Goal: Task Accomplishment & Management: Complete application form

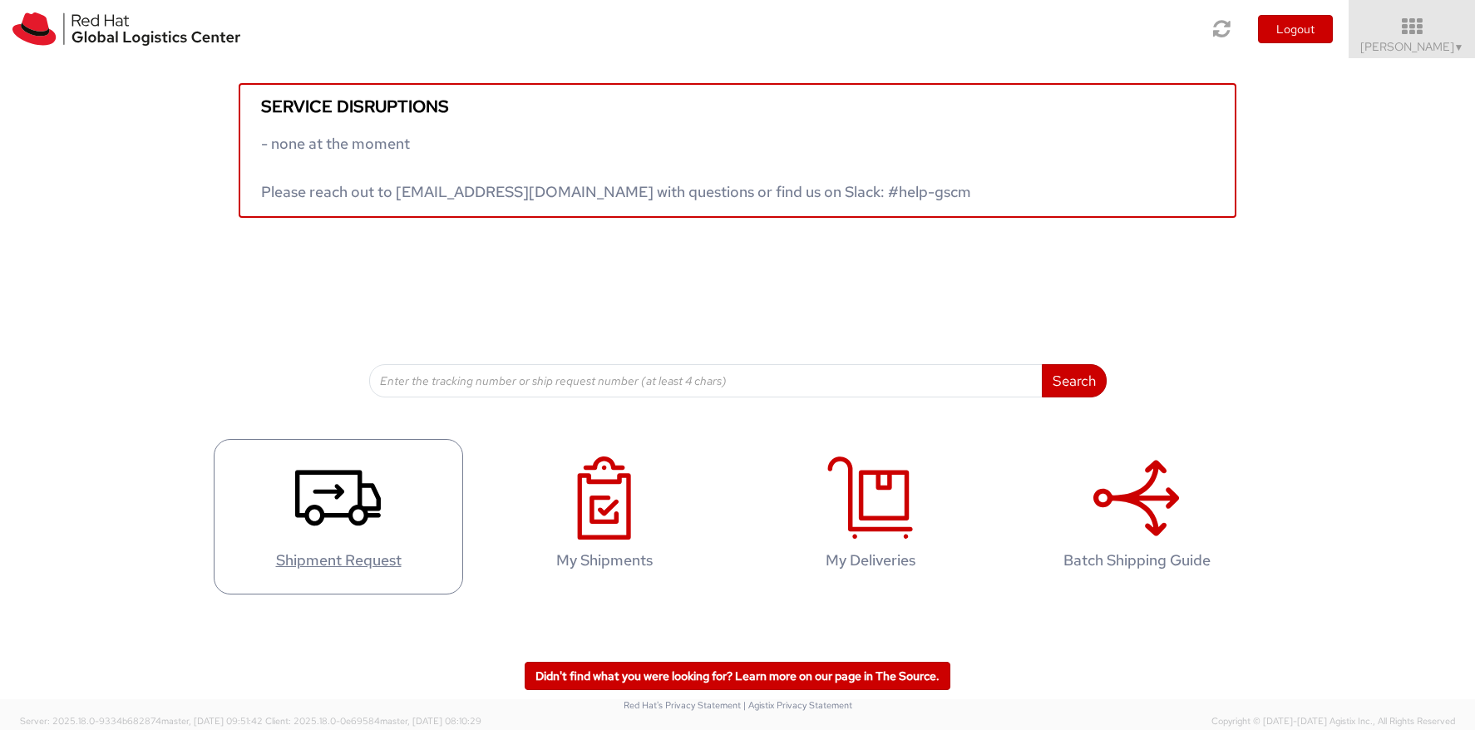
click at [328, 522] on icon at bounding box center [338, 497] width 86 height 83
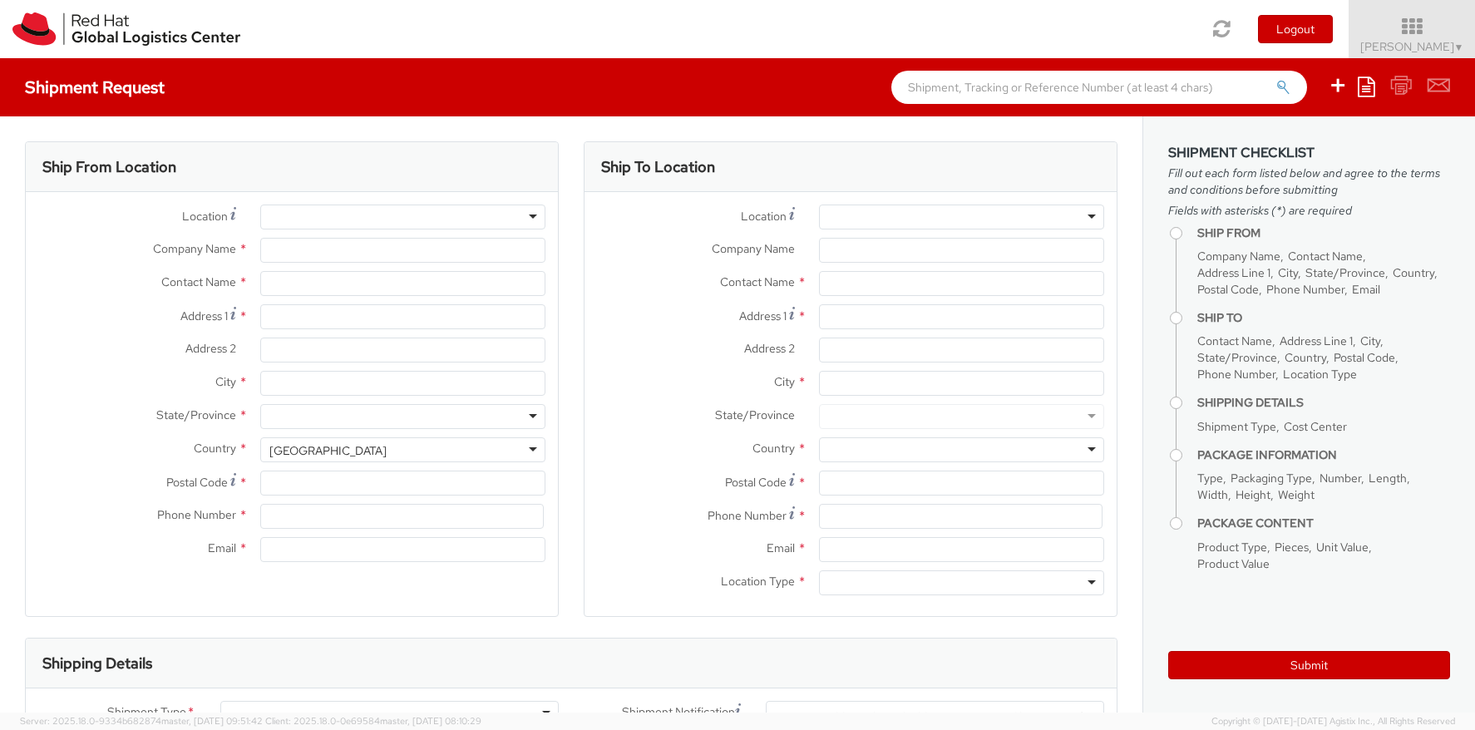
select select "390"
select select
click at [308, 217] on div at bounding box center [402, 217] width 285 height 25
type input "Red Hat [GEOGRAPHIC_DATA] sp. z.o.o."
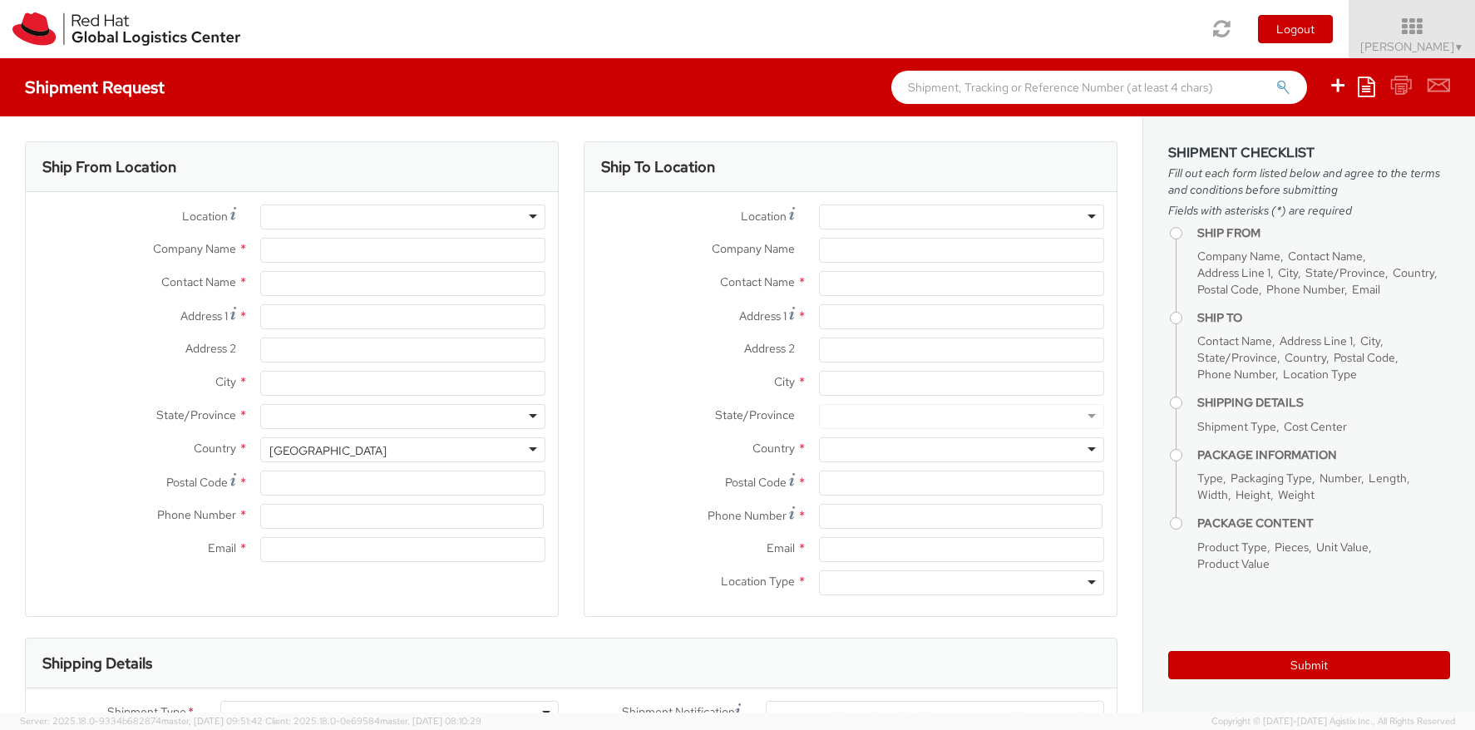
type input "[PERSON_NAME]"
type input "Krucza 50"
type input "Suite 02W116"
type input "[GEOGRAPHIC_DATA]"
type input "00-222"
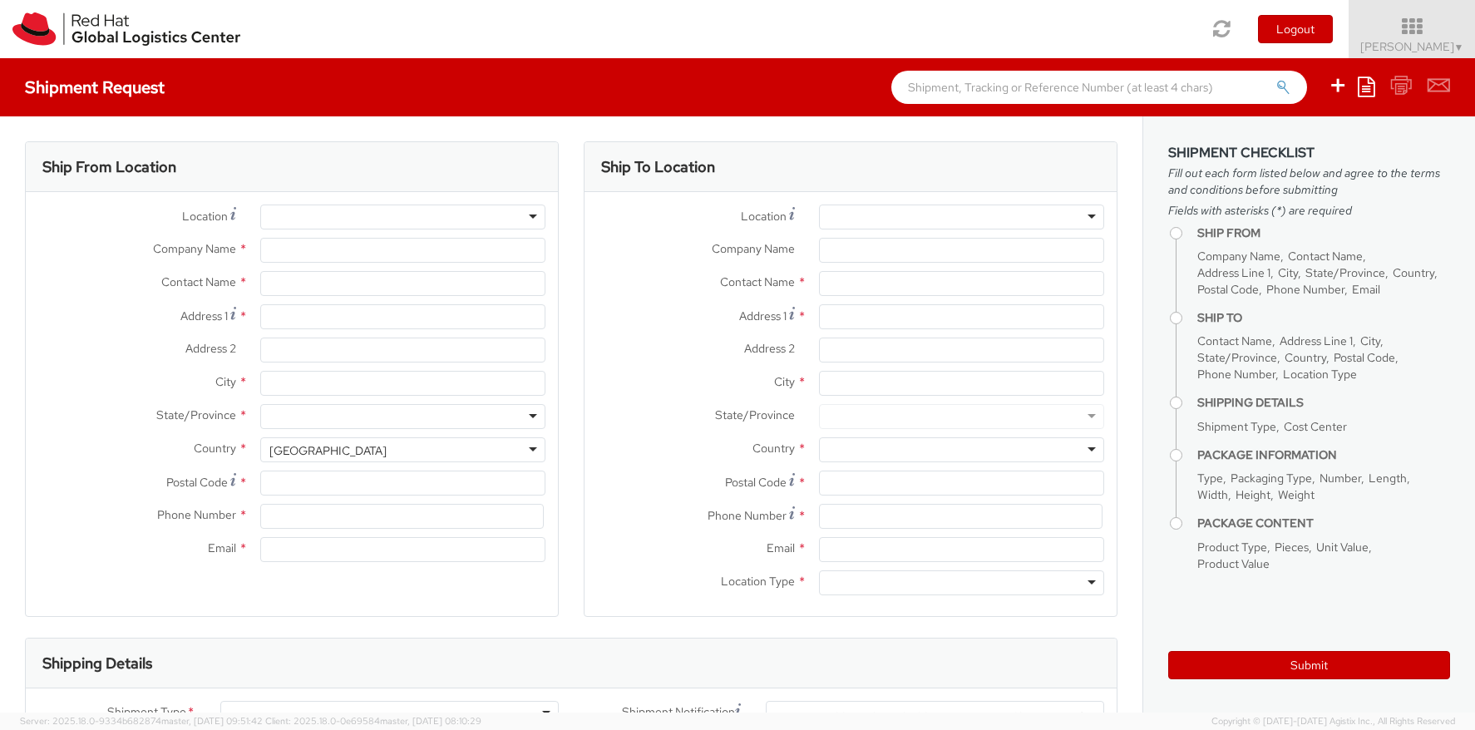
type input "22 657 00 00"
type input "[EMAIL_ADDRESS][DOMAIN_NAME]"
select select "CM"
select select "KGS"
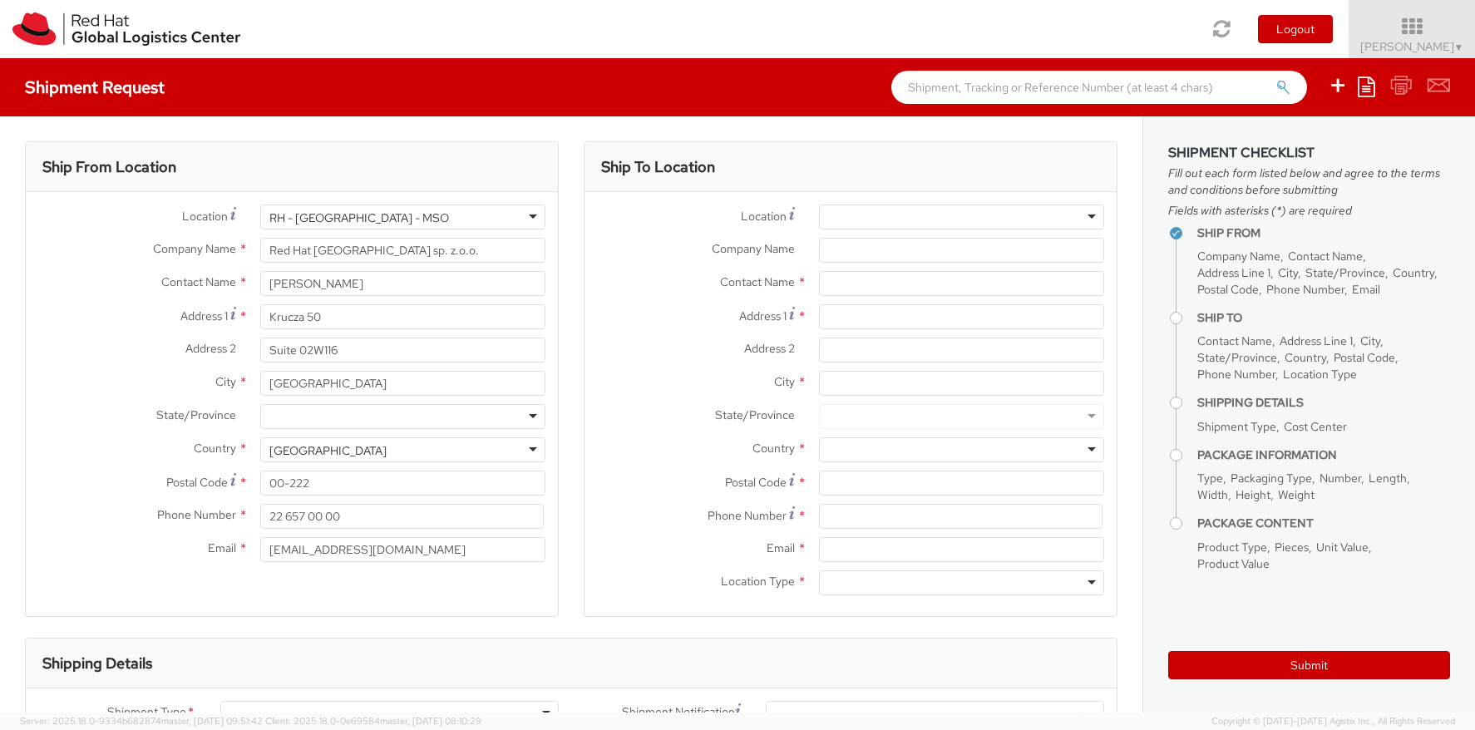
click at [532, 216] on div "RH - [GEOGRAPHIC_DATA] - MSO" at bounding box center [402, 217] width 285 height 25
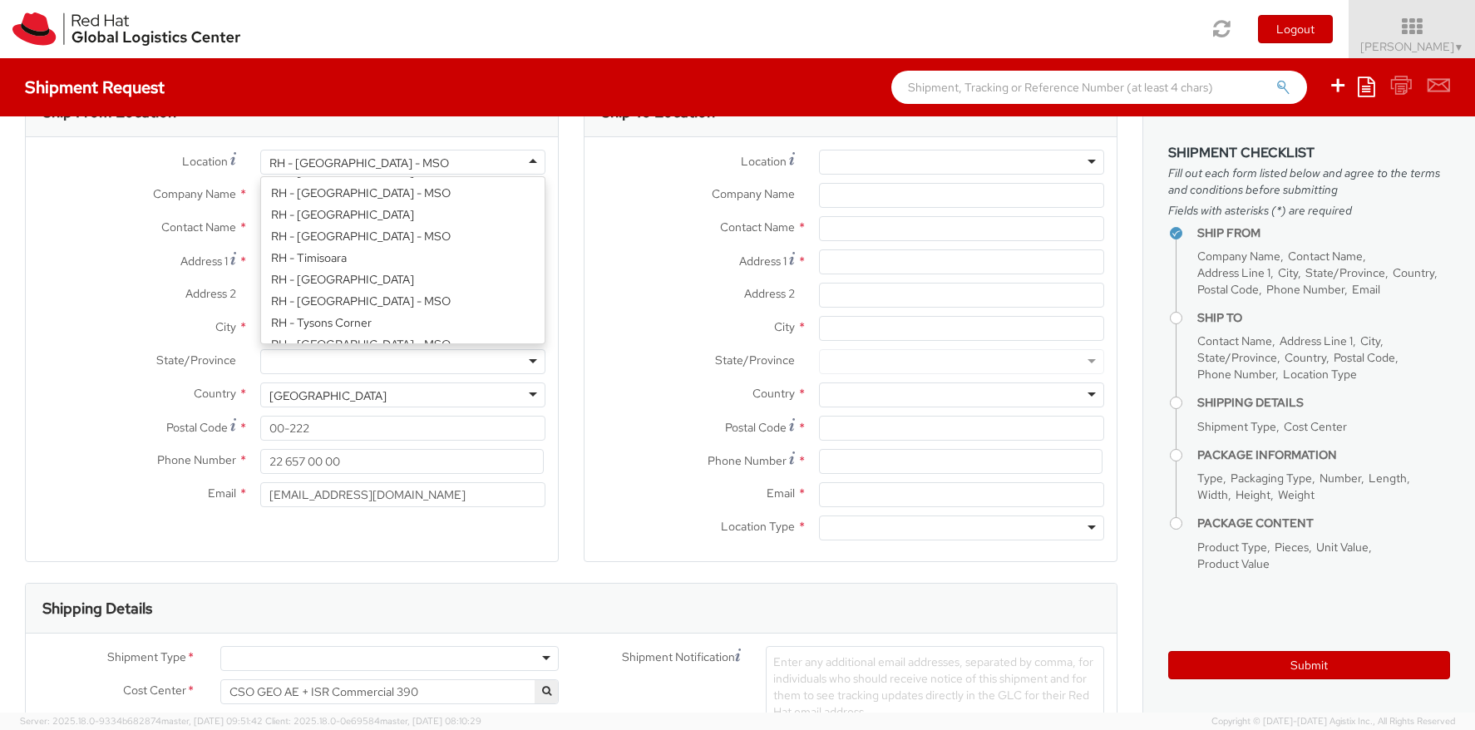
scroll to position [2749, 0]
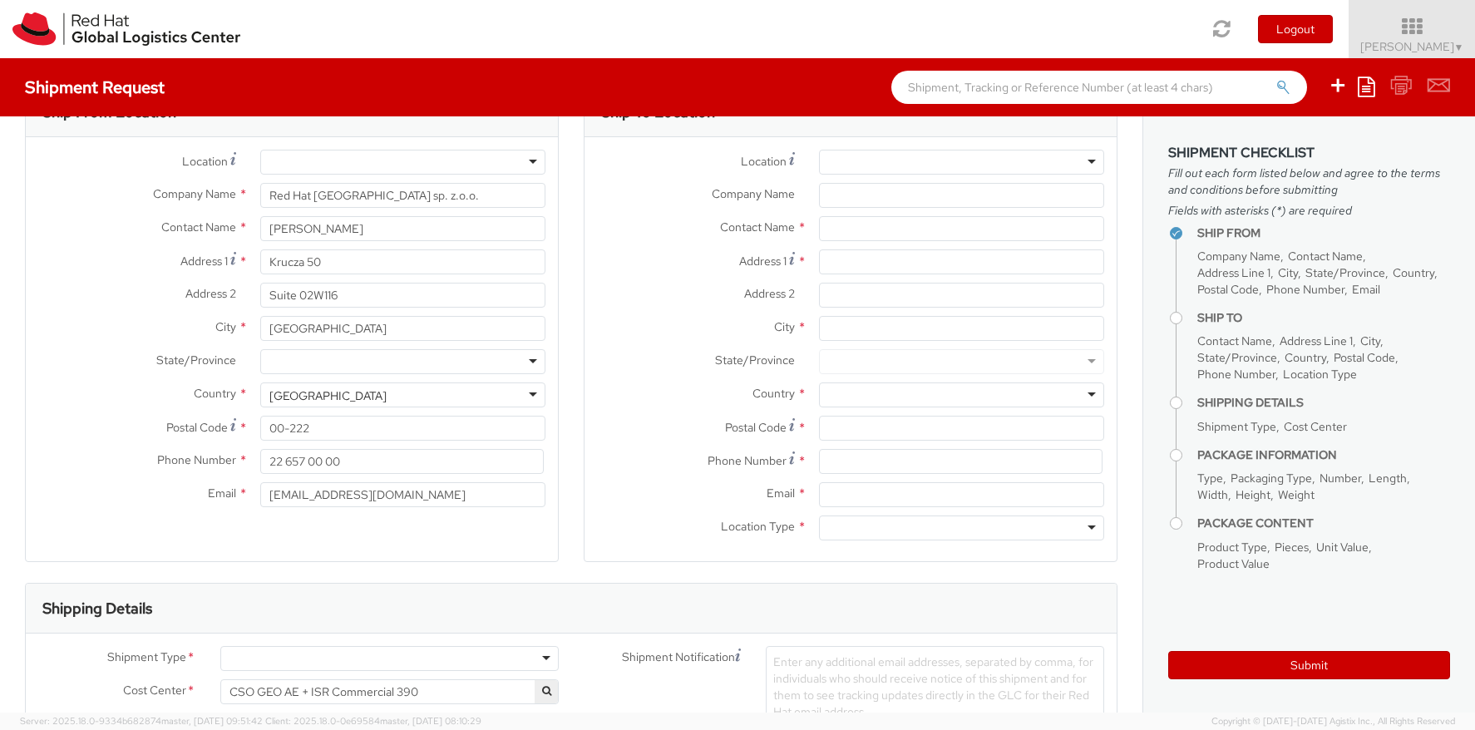
click at [137, 257] on label "Address 1 *" at bounding box center [137, 260] width 222 height 22
click at [260, 257] on input "Krucza 50" at bounding box center [402, 261] width 285 height 25
click at [348, 196] on input "Red Hat [GEOGRAPHIC_DATA] sp. z.o.o." at bounding box center [402, 195] width 285 height 25
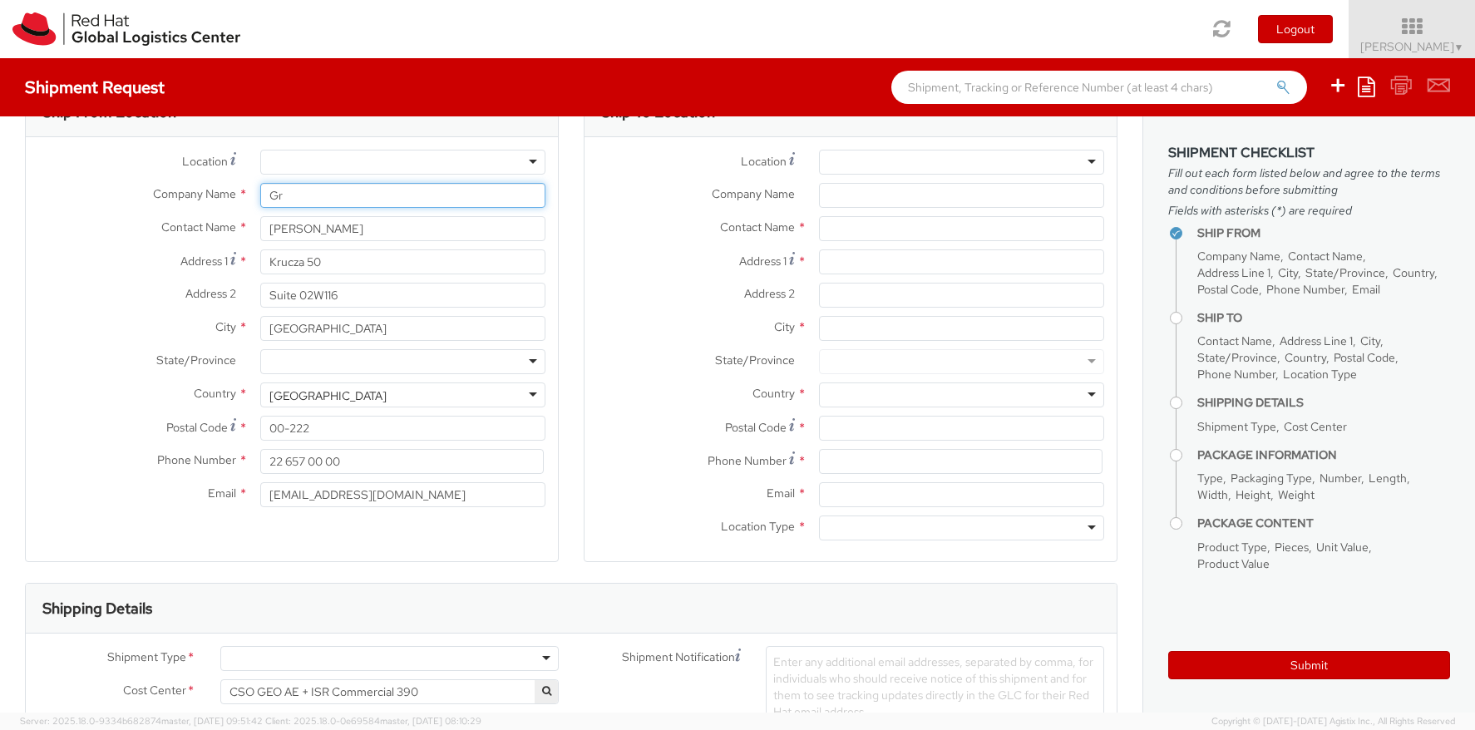
type input "G"
type input "RH"
click at [353, 263] on input "Krucza 50" at bounding box center [402, 261] width 285 height 25
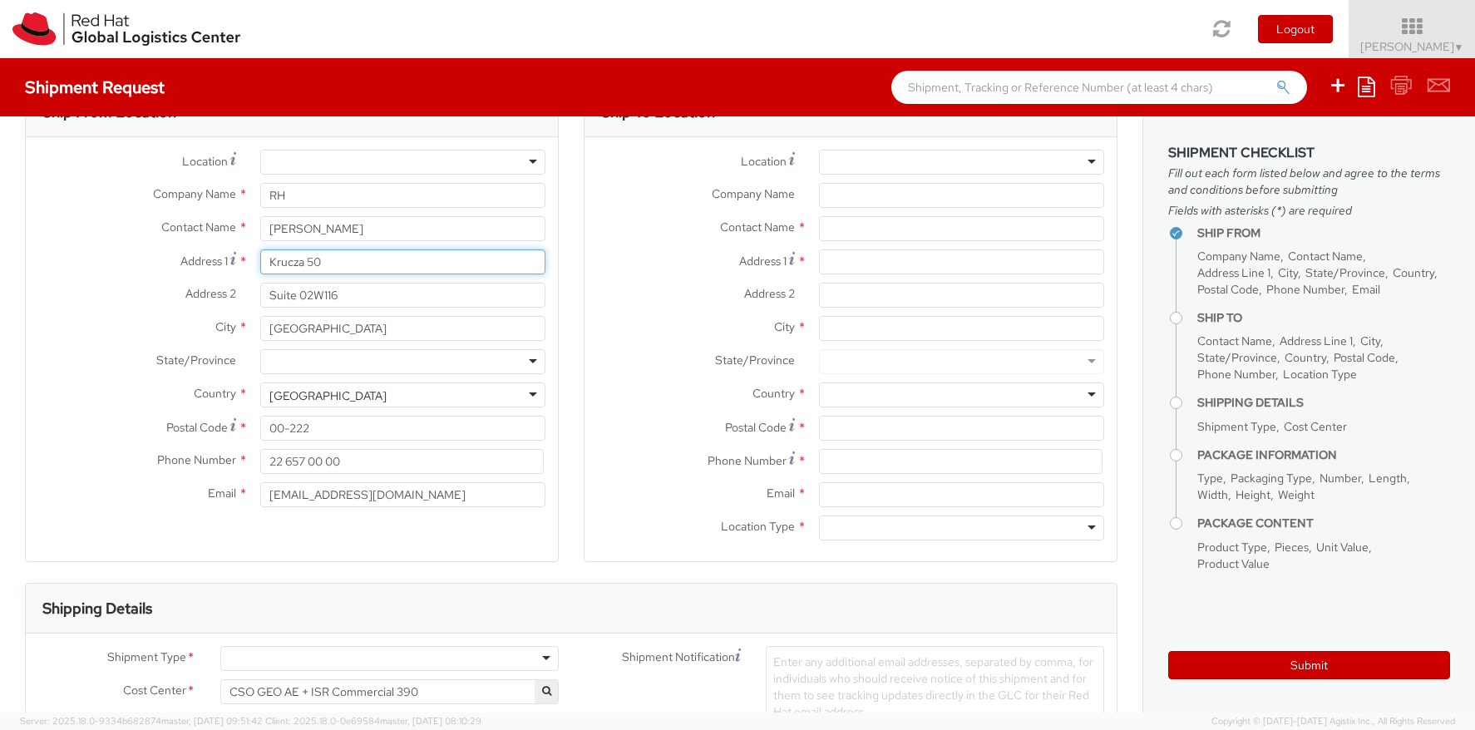
click at [353, 263] on input "Krucza 50" at bounding box center [402, 261] width 285 height 25
type input "[STREET_ADDRESS]"
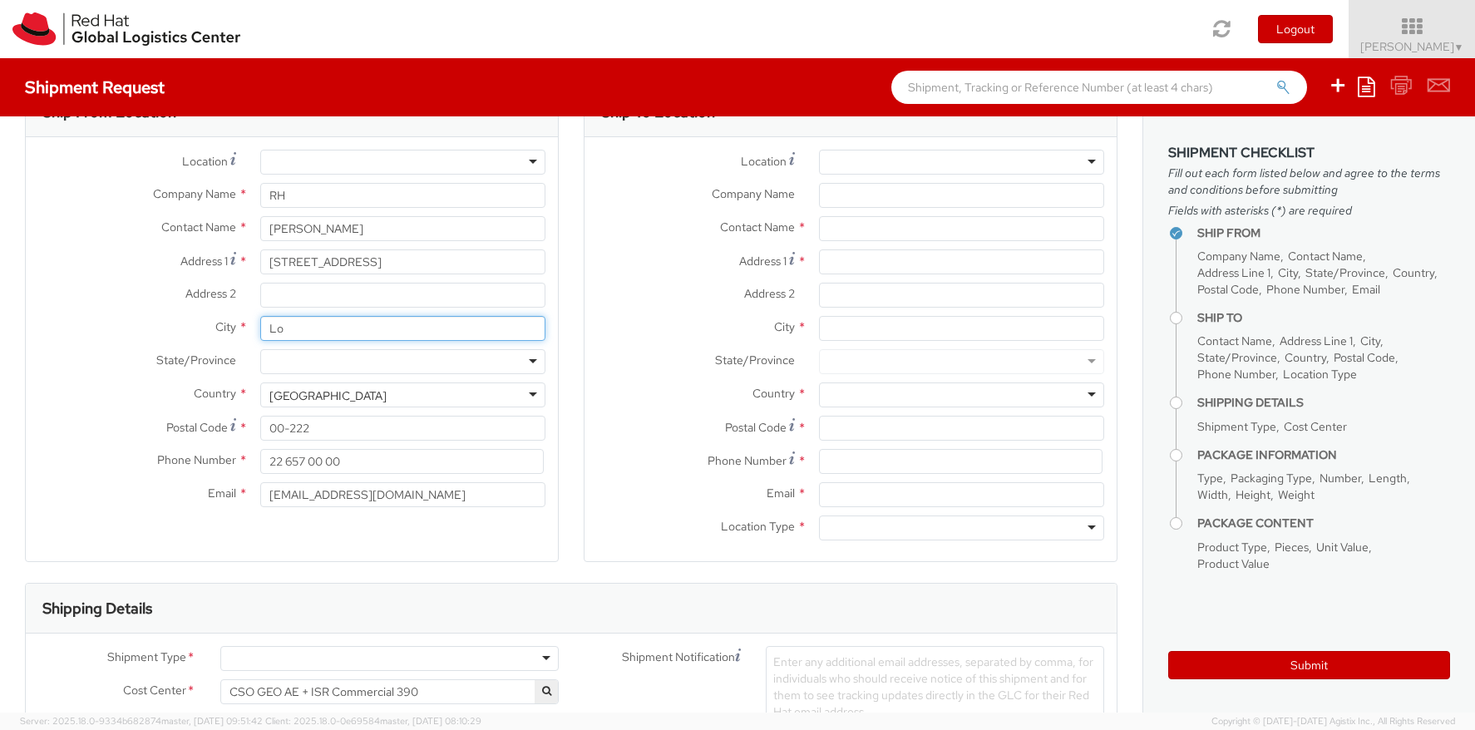
type input "L"
type input "ū"
type input "Łomianki"
type input "05-092"
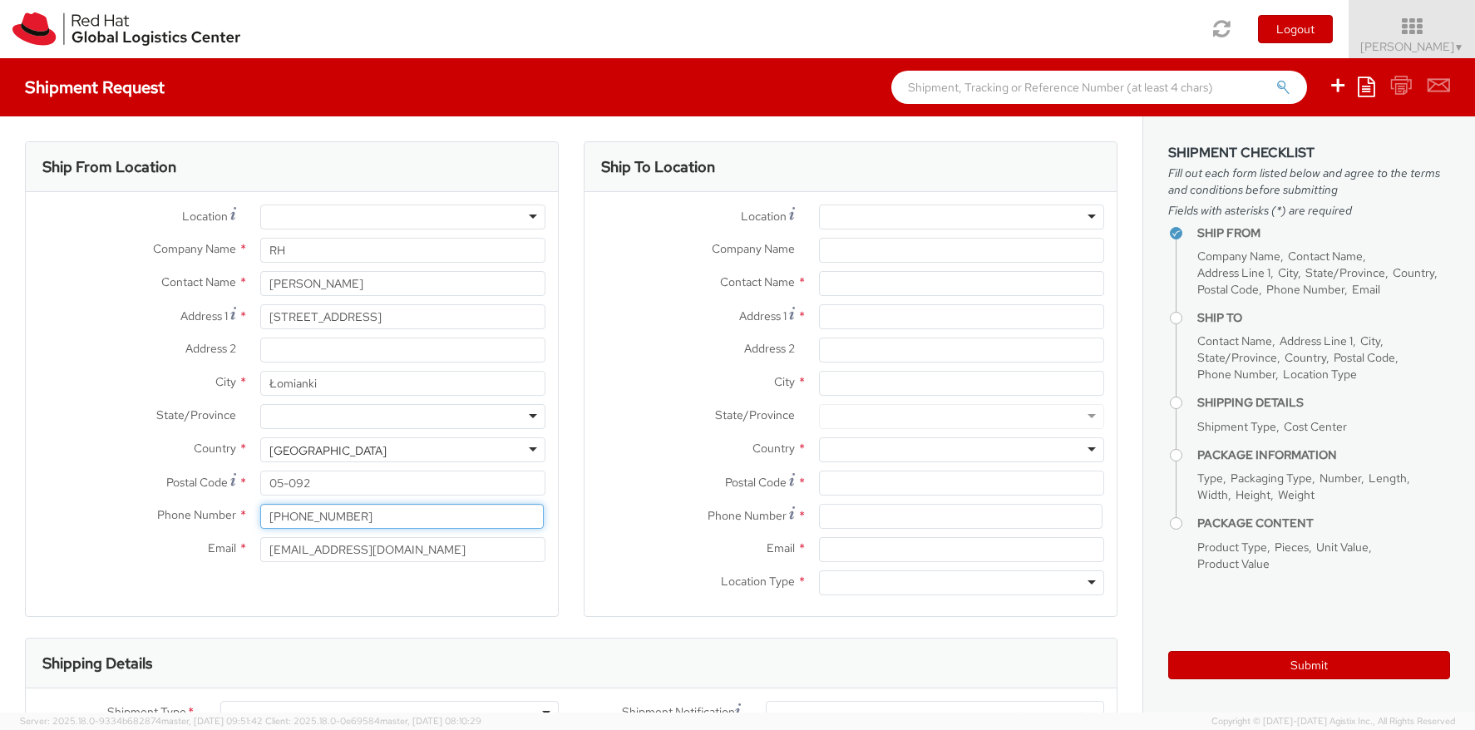
scroll to position [0, 0]
type input "[PHONE_NUMBER]"
click at [1091, 218] on div at bounding box center [961, 217] width 285 height 25
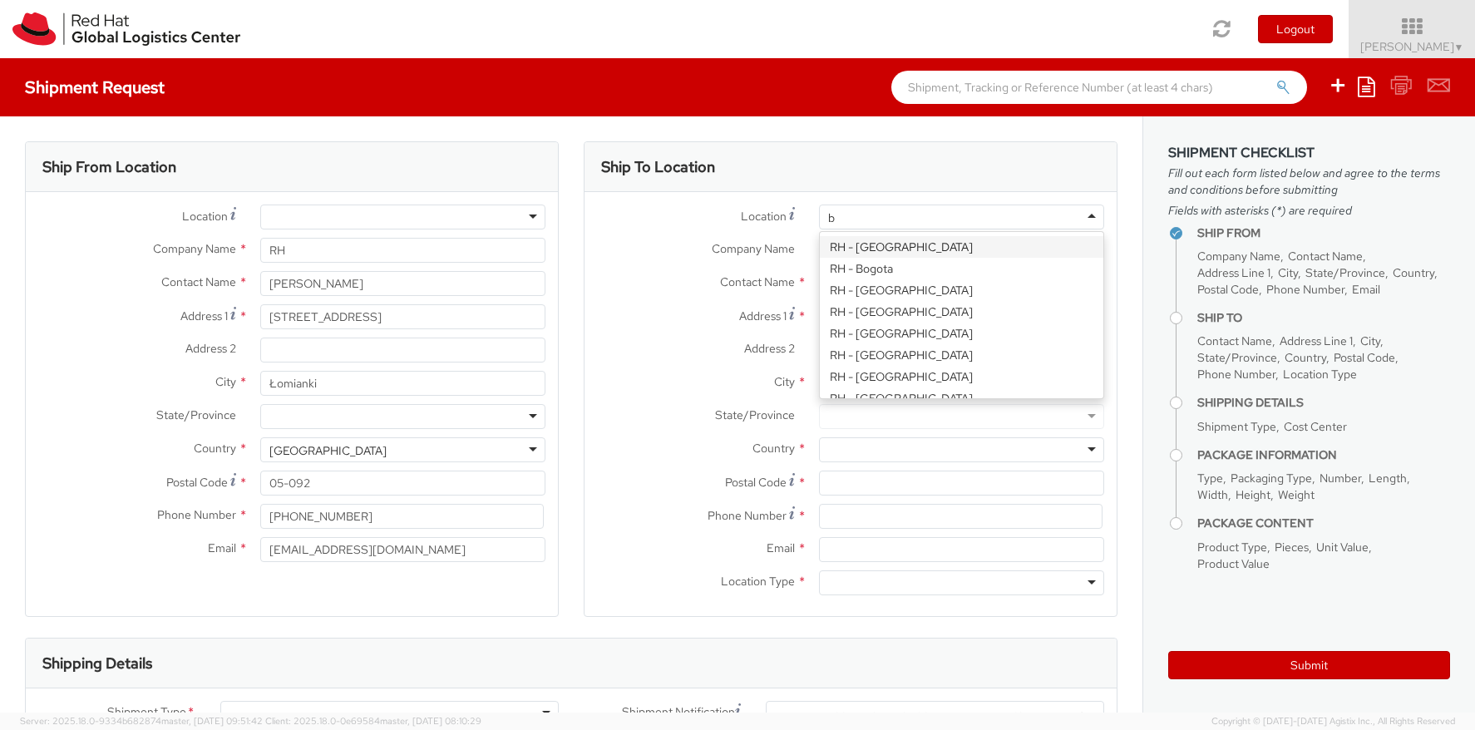
type input "br"
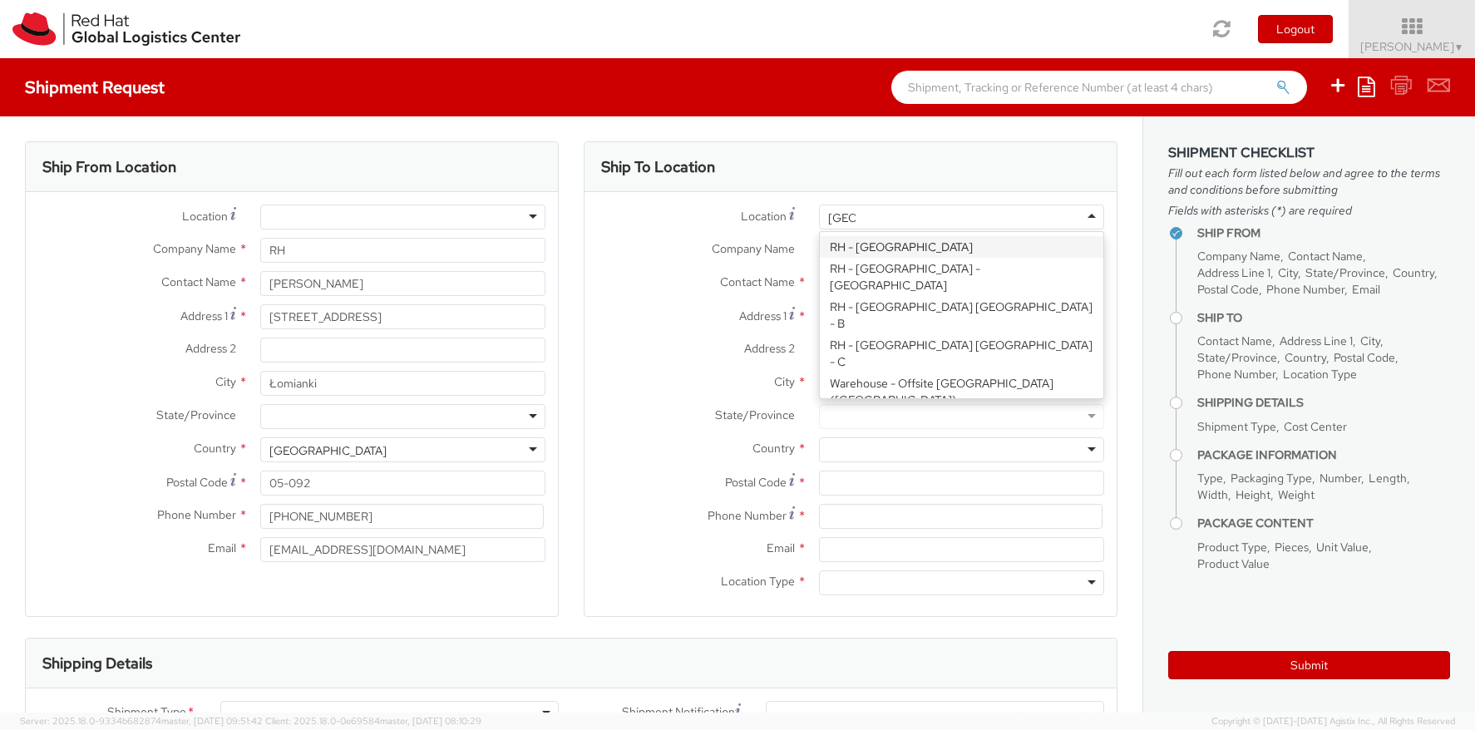
type input "[GEOGRAPHIC_DATA]"
type input "Red Hat Czech s.r.o."
type input "Purkynova 647/111"
type input "[GEOGRAPHIC_DATA]"
type input "621 00"
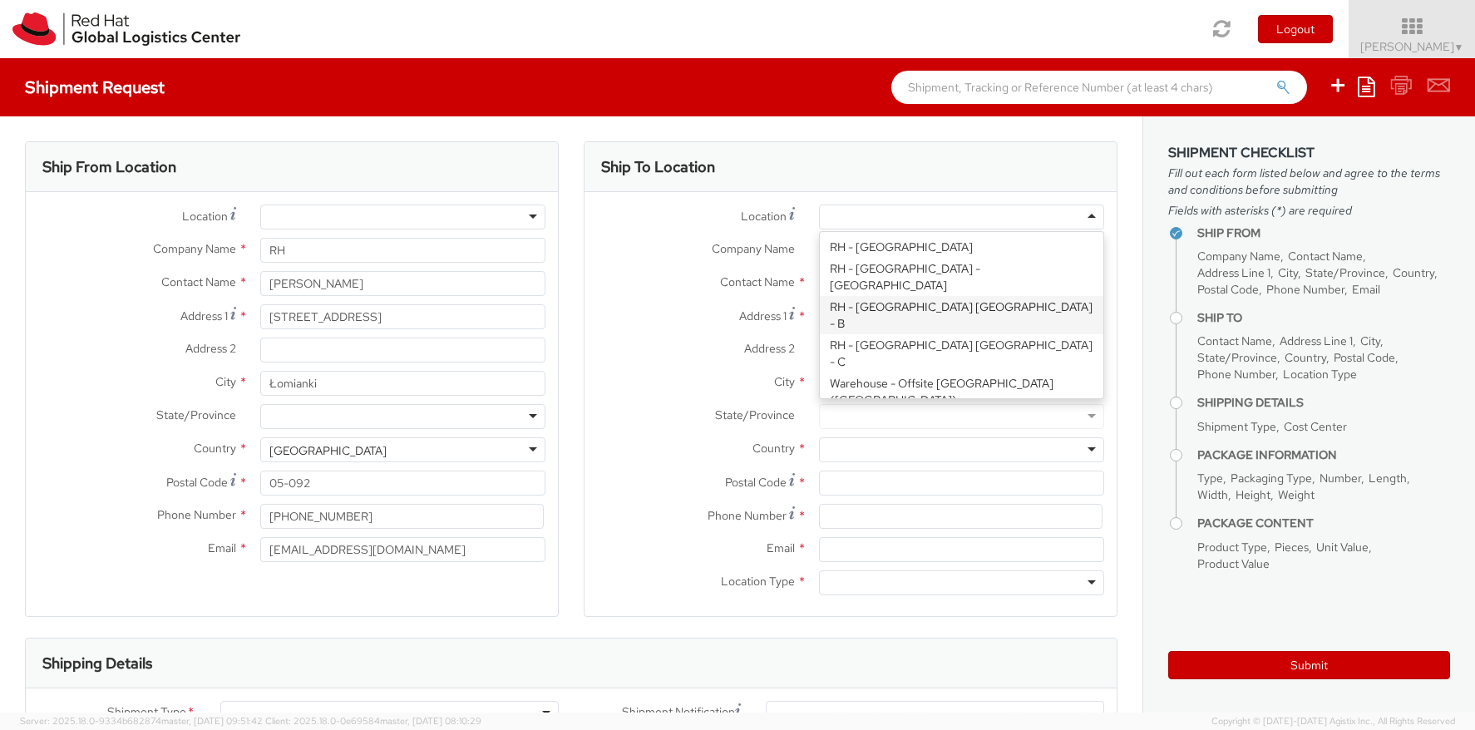
type input "420 532 294 555"
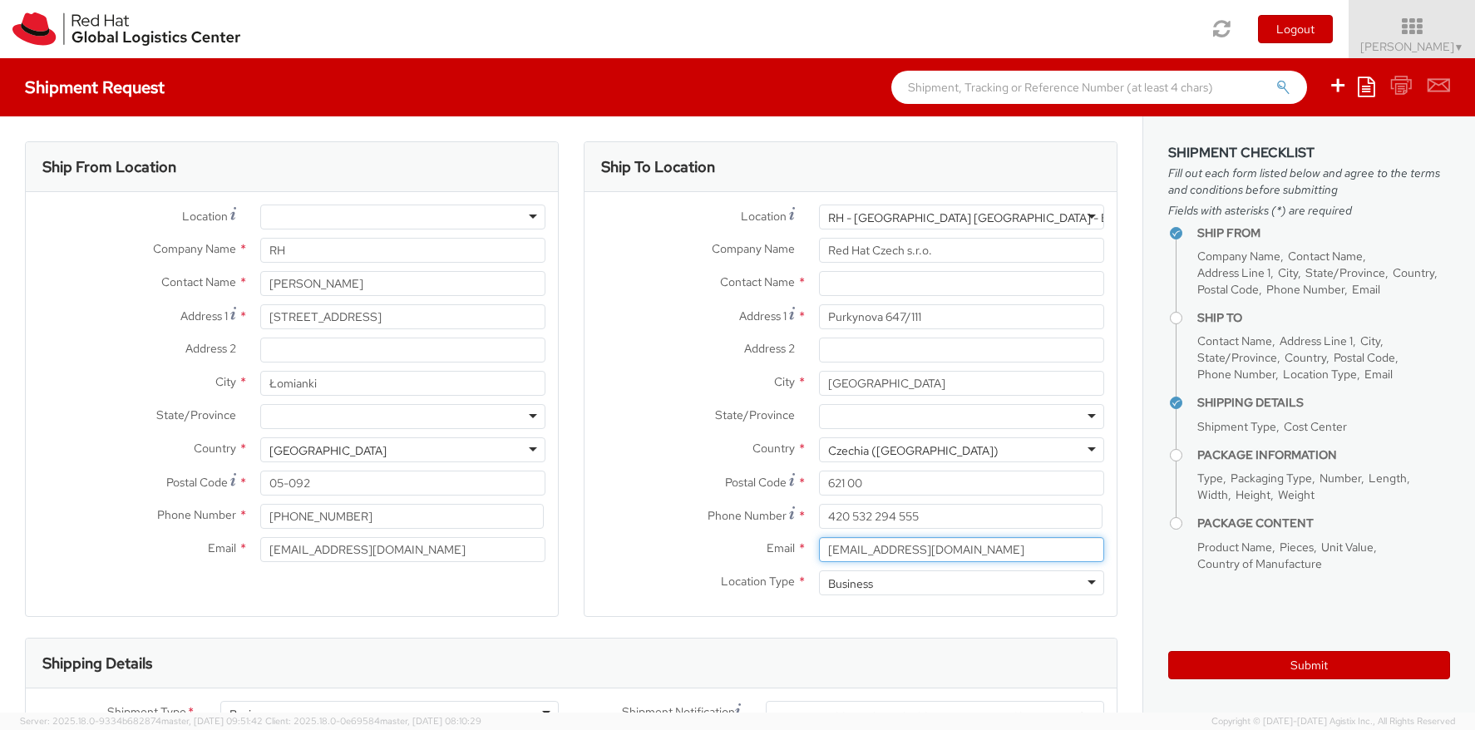
type input "[EMAIL_ADDRESS][DOMAIN_NAME]"
click at [677, 567] on div "Email * [EMAIL_ADDRESS][DOMAIN_NAME]" at bounding box center [851, 553] width 532 height 33
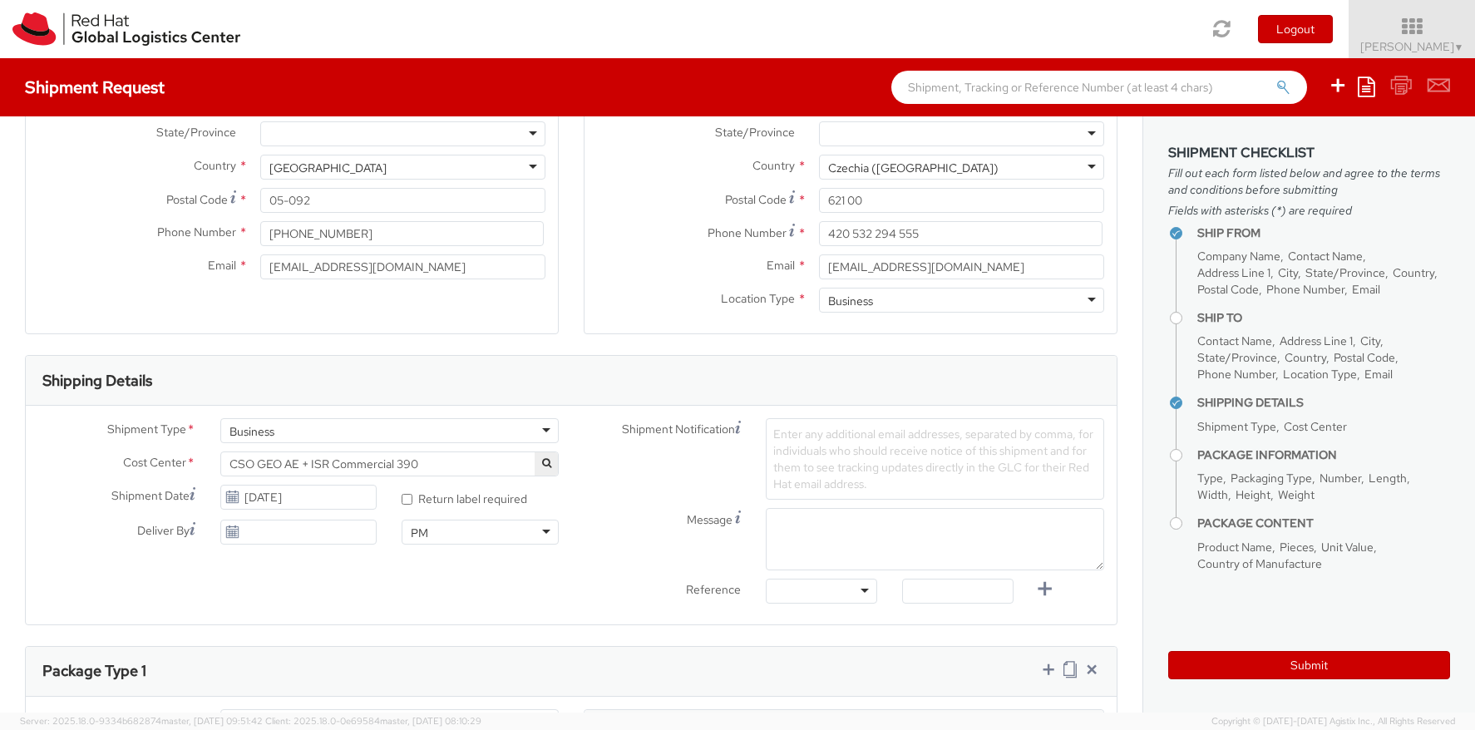
scroll to position [387, 0]
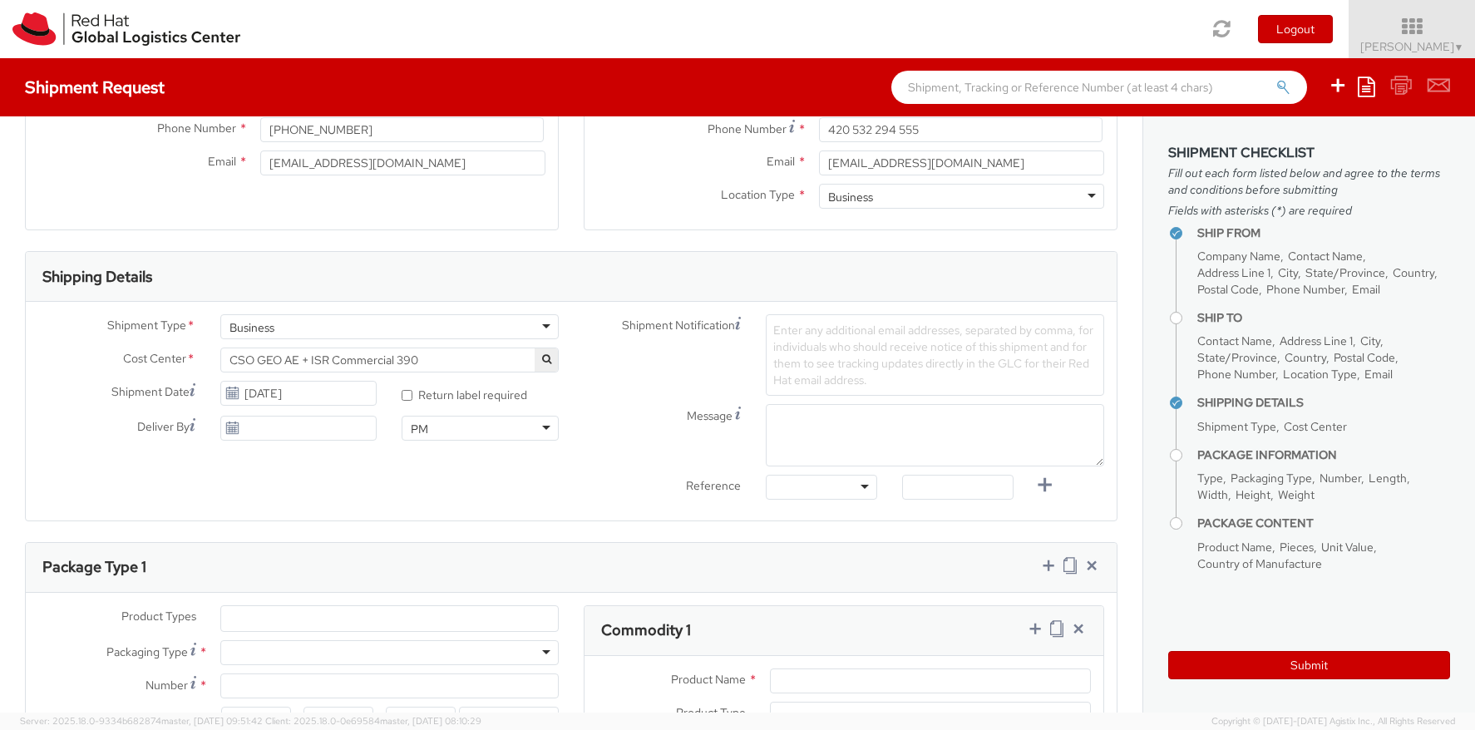
click at [543, 323] on div "Business" at bounding box center [389, 326] width 338 height 25
click at [427, 517] on div "Shipment Type * Business Business Business Cost Center * CSO GEO AE + ISR Comme…" at bounding box center [571, 411] width 1091 height 219
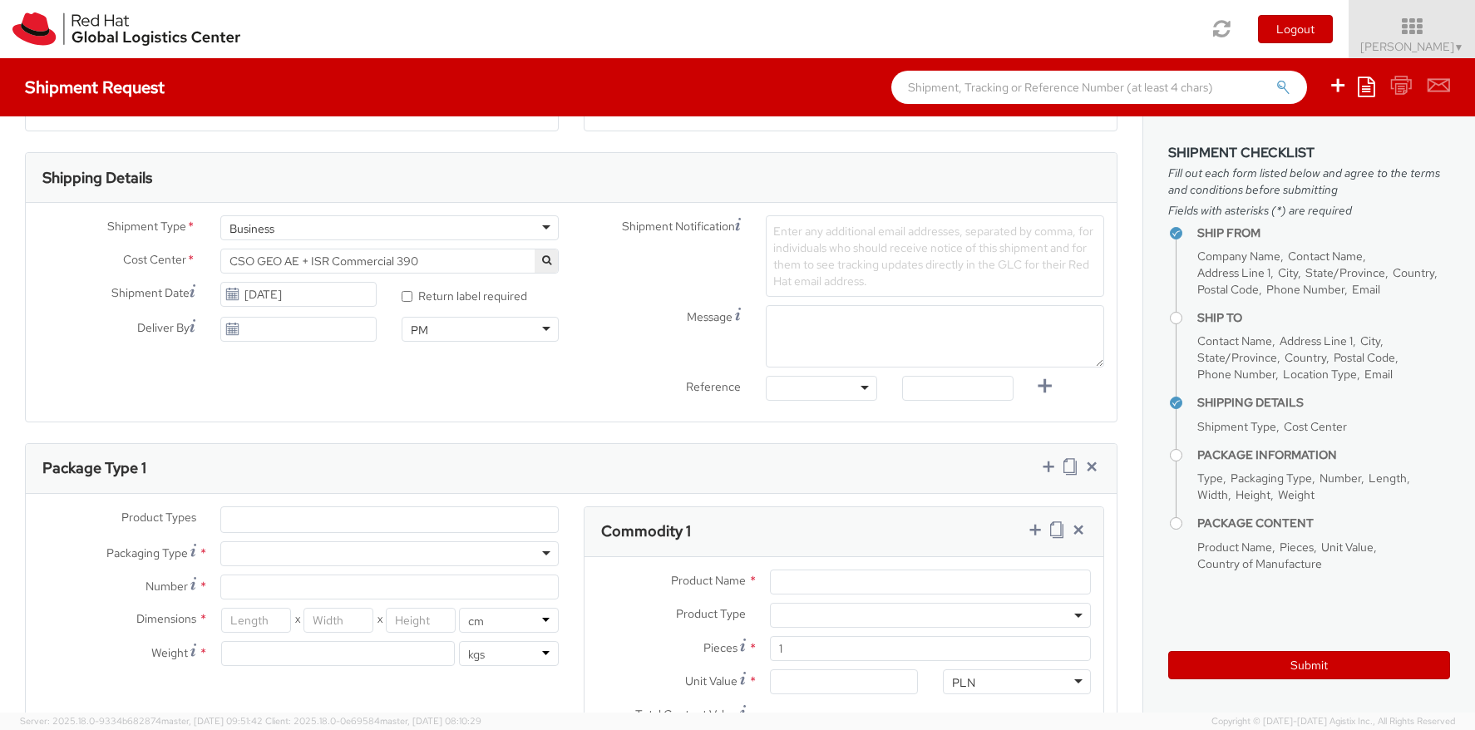
scroll to position [485, 0]
click at [331, 255] on span "CSO GEO AE + ISR Commercial 390" at bounding box center [389, 261] width 320 height 15
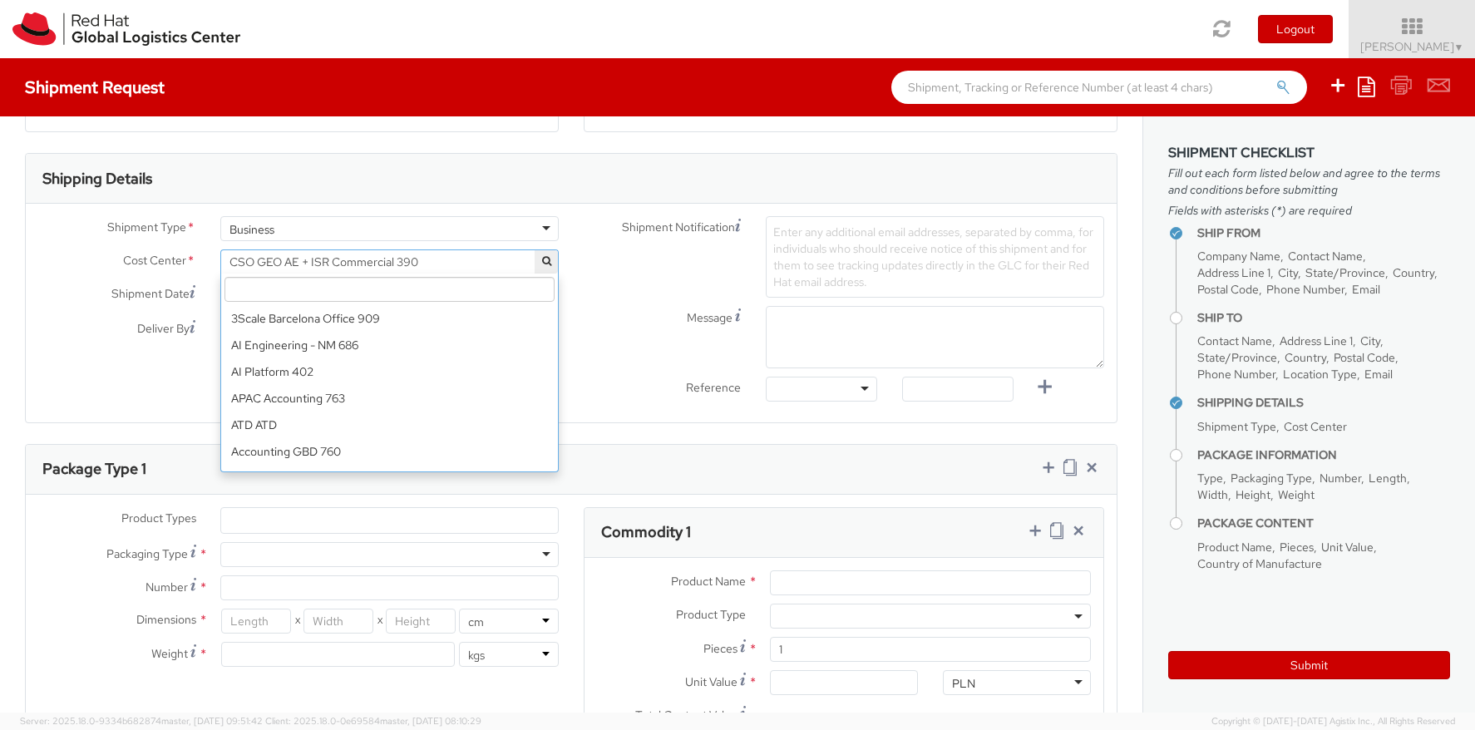
scroll to position [2315, 0]
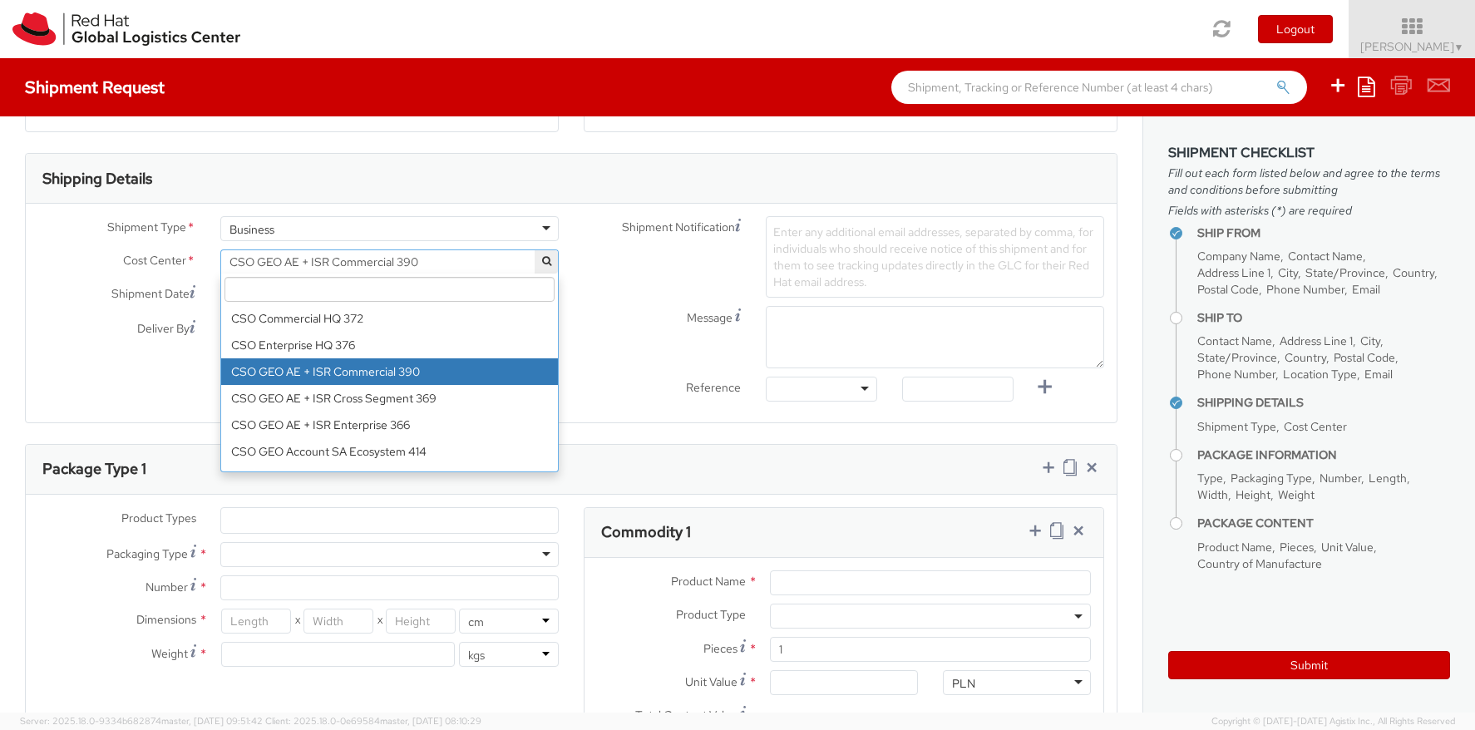
click at [354, 289] on input "search" at bounding box center [389, 289] width 330 height 25
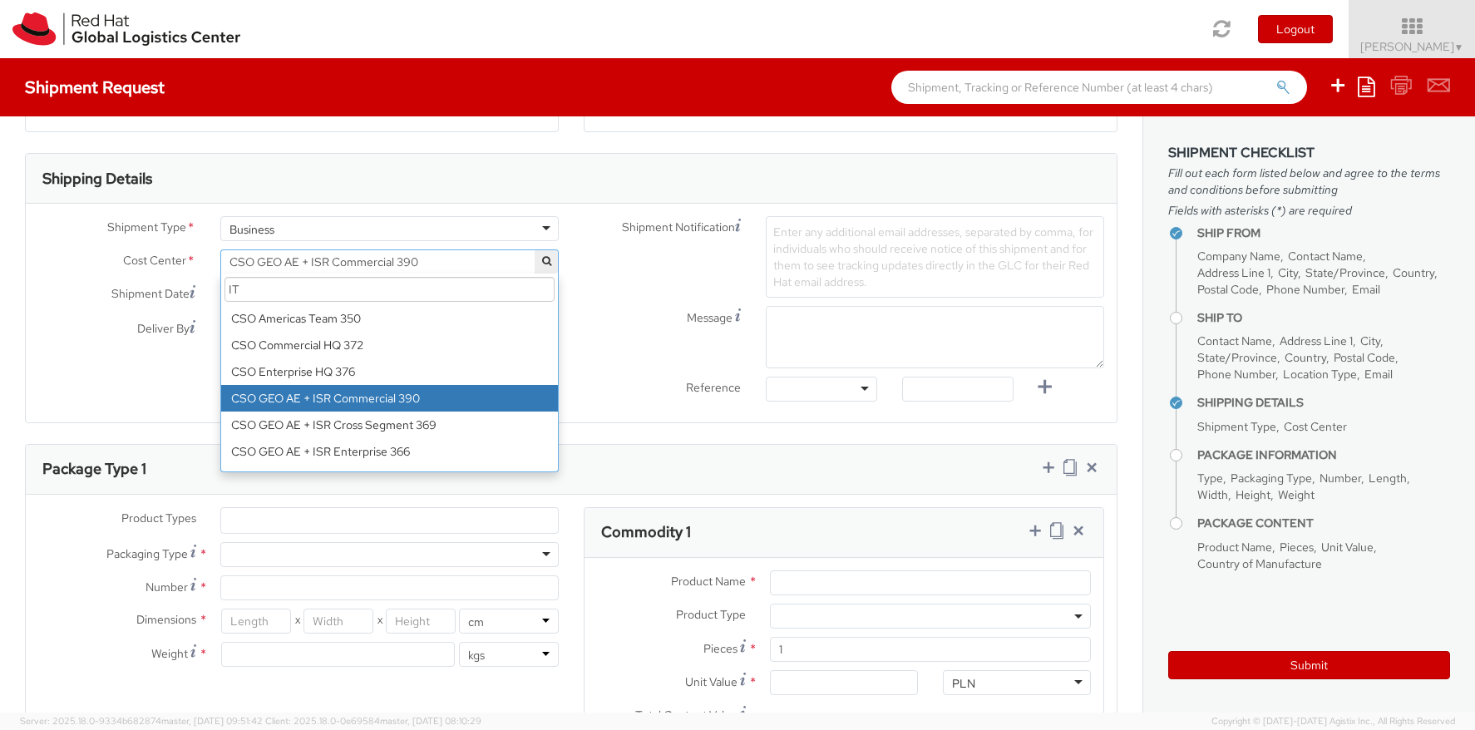
scroll to position [0, 0]
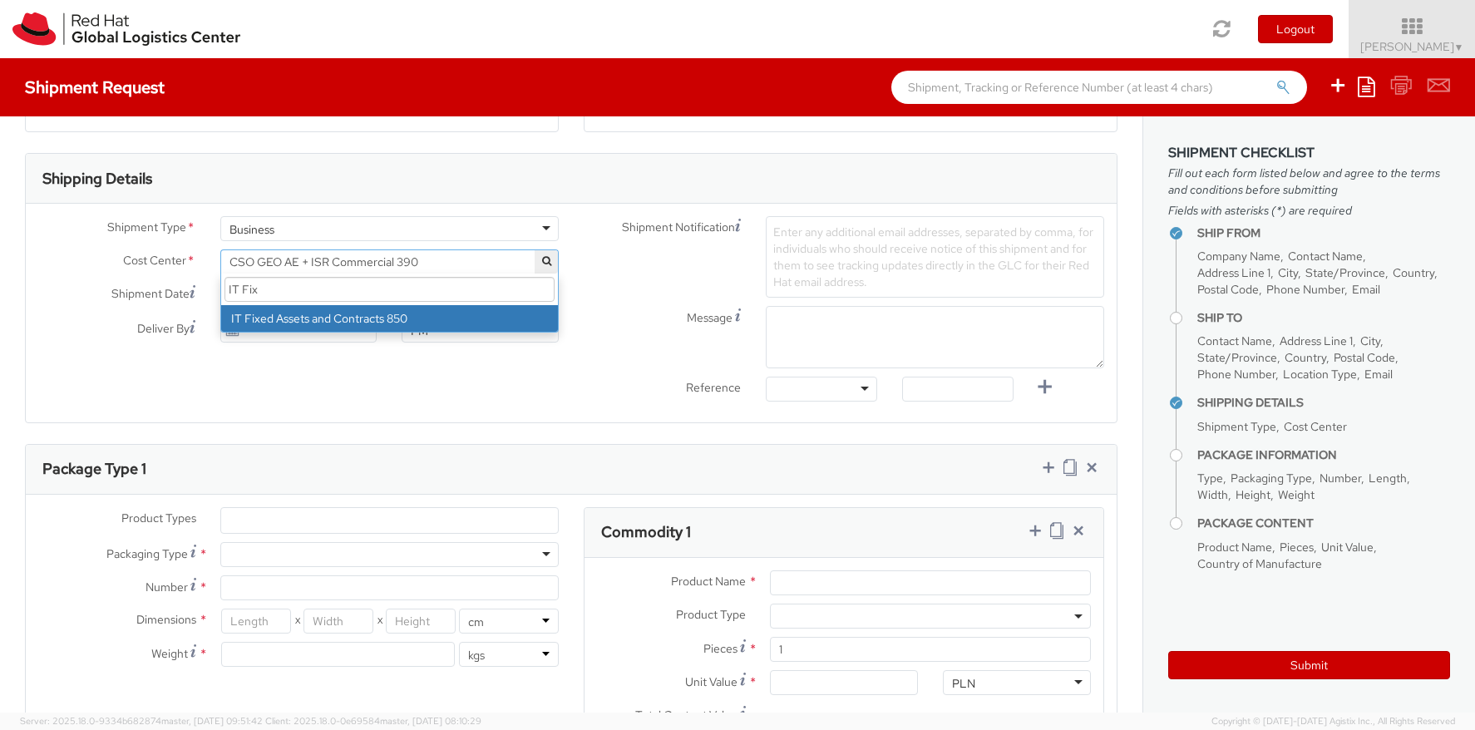
type input "IT Fix"
select select "850"
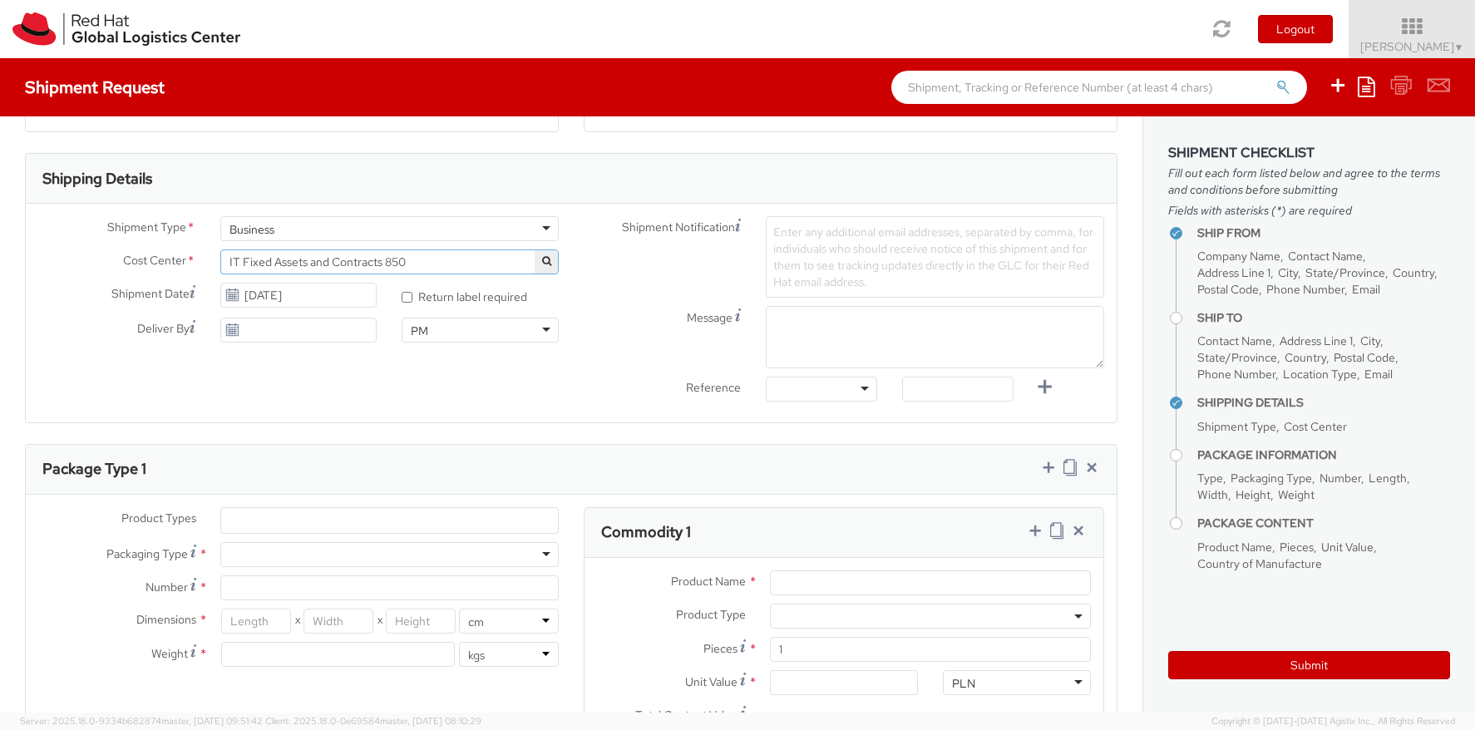
click at [408, 294] on input "* Return label required" at bounding box center [407, 297] width 11 height 11
checkbox input "true"
click at [530, 330] on div "PM" at bounding box center [480, 330] width 157 height 25
click at [352, 294] on input "[DATE]" at bounding box center [298, 295] width 157 height 25
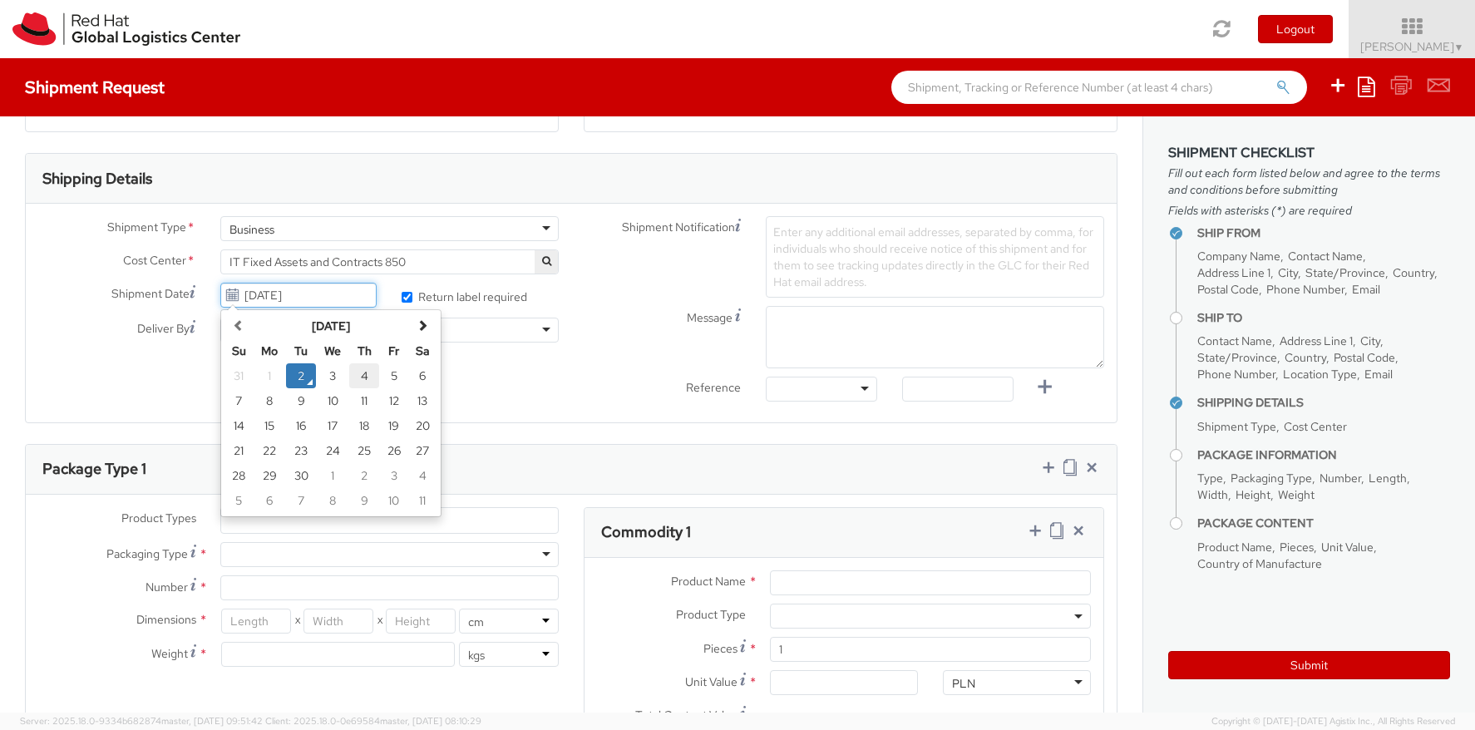
click at [359, 377] on td "4" at bounding box center [364, 375] width 30 height 25
type input "[DATE]"
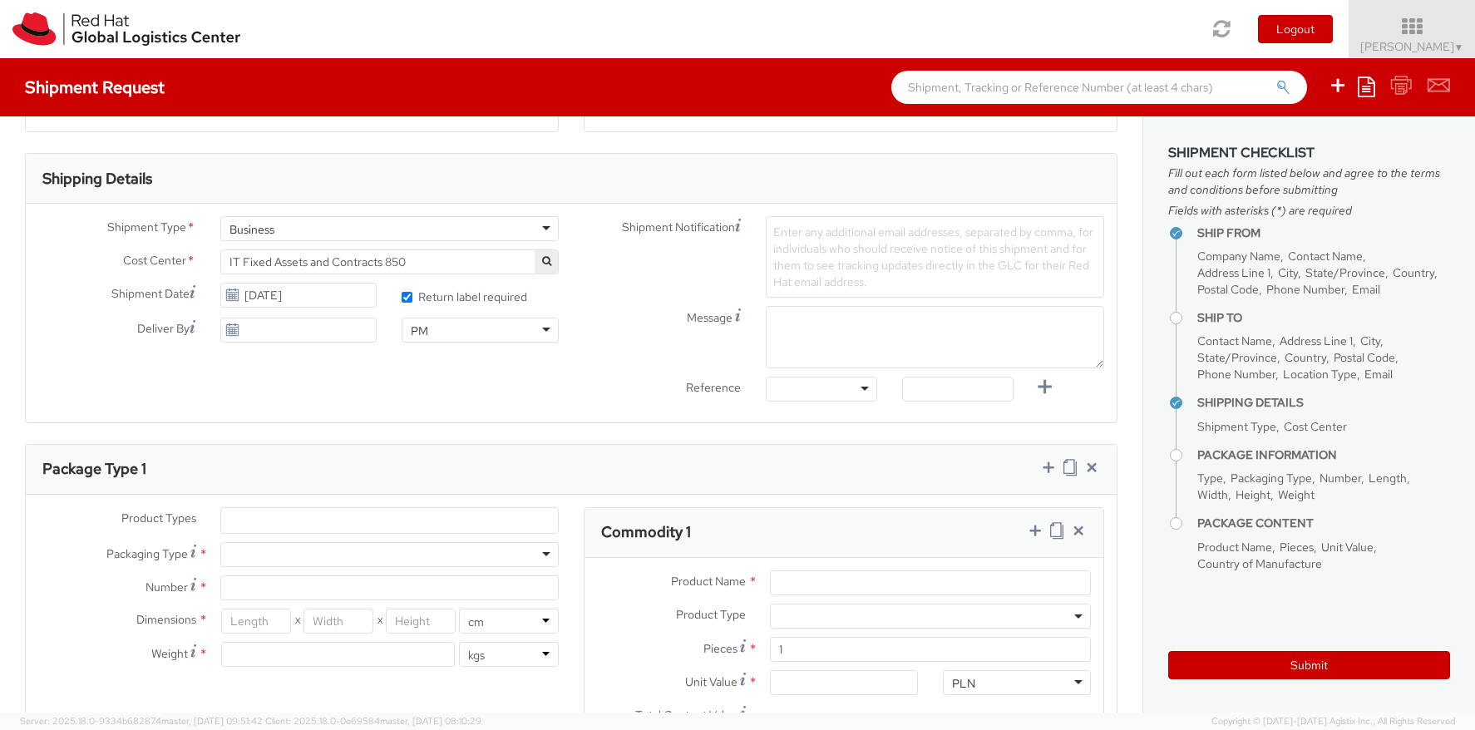
click at [812, 234] on span "Enter any additional email addresses, separated by comma, for individuals who s…" at bounding box center [933, 256] width 320 height 65
click at [863, 354] on div "Shipment Notification Enter any additional email addresses, separated by comma,…" at bounding box center [843, 313] width 545 height 194
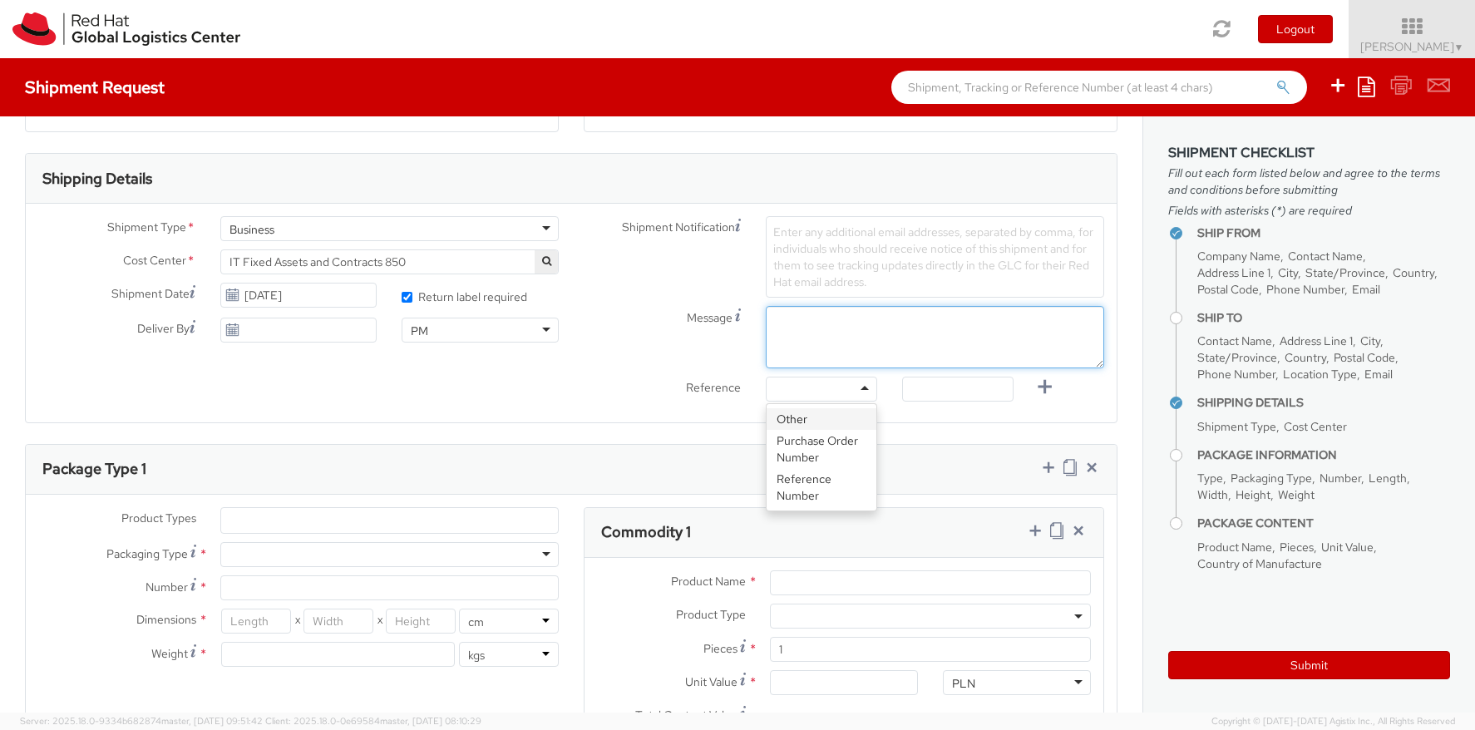
click at [863, 354] on textarea "Message" at bounding box center [935, 337] width 338 height 62
type textarea "[EMAIL_ADDRESS][DOMAIN_NAME]"
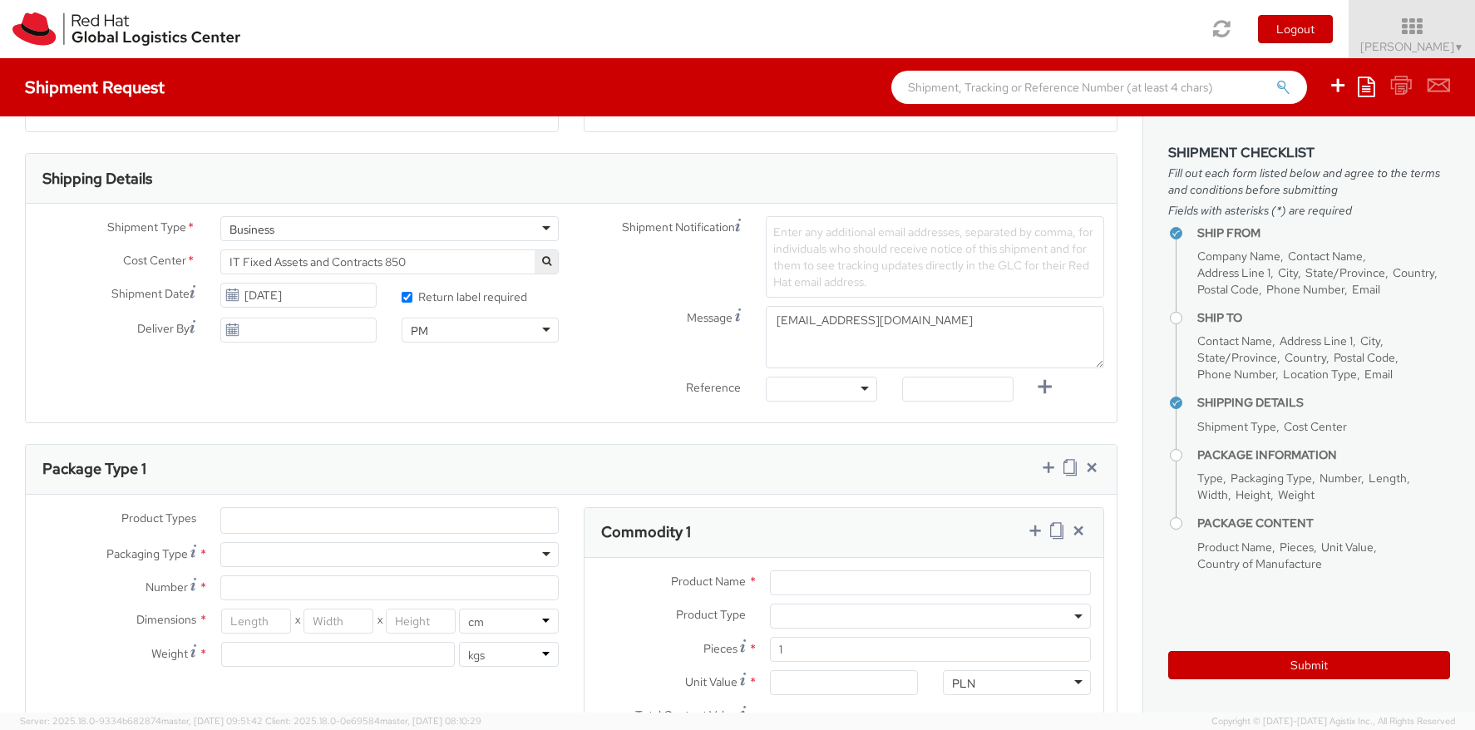
click at [622, 363] on div "Message [EMAIL_ADDRESS][DOMAIN_NAME]" at bounding box center [843, 337] width 545 height 62
drag, startPoint x: 935, startPoint y: 319, endPoint x: 750, endPoint y: 321, distance: 185.4
click at [750, 321] on div "Message [EMAIL_ADDRESS][DOMAIN_NAME]" at bounding box center [843, 337] width 545 height 62
click at [792, 242] on span "Enter any additional email addresses, separated by comma, for individuals who s…" at bounding box center [933, 256] width 320 height 65
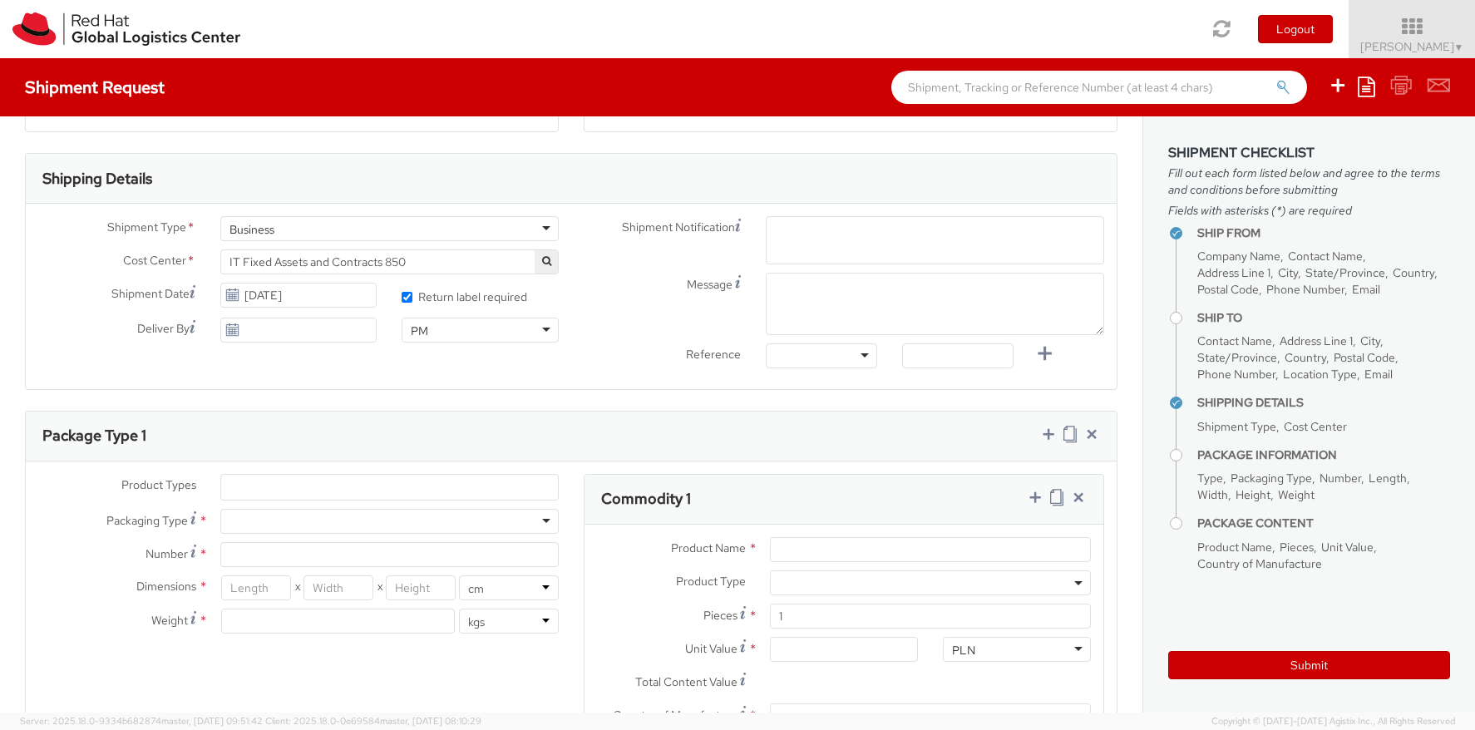
paste input "[EMAIL_ADDRESS][DOMAIN_NAME]"
type input "[EMAIL_ADDRESS][DOMAIN_NAME]"
click at [836, 295] on textarea "Message" at bounding box center [935, 304] width 338 height 62
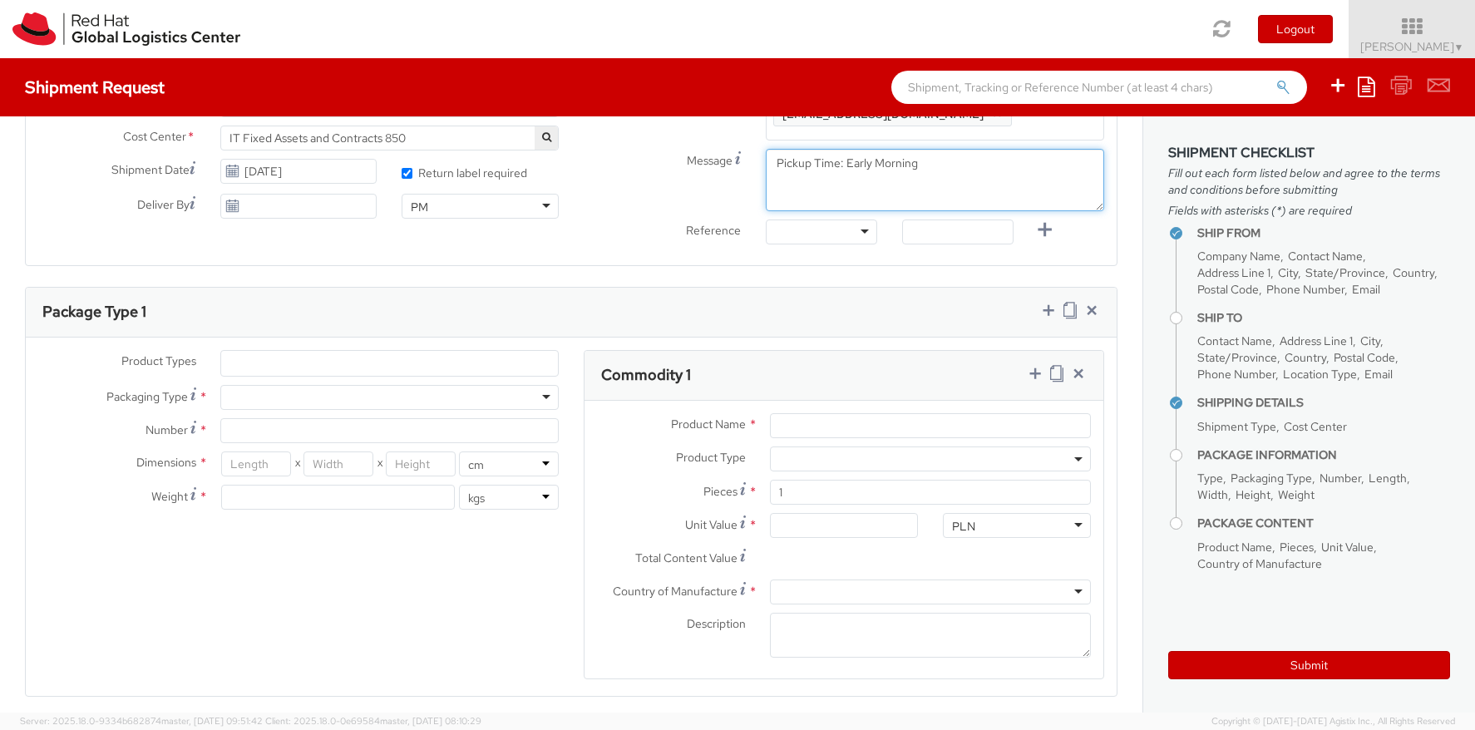
scroll to position [610, 0]
type textarea "Pickup Time: Early Morning"
click at [514, 353] on ul at bounding box center [389, 361] width 337 height 25
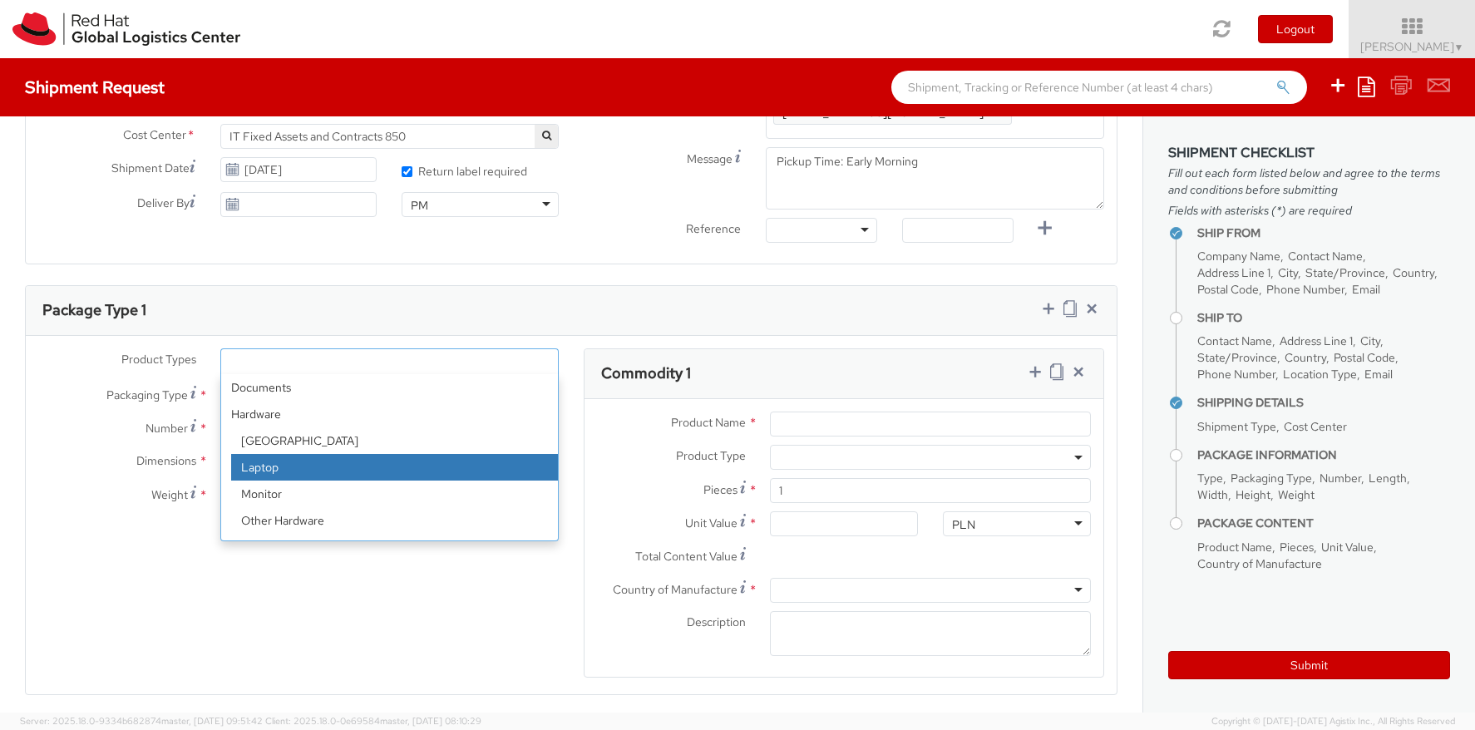
select select "LAPTOP"
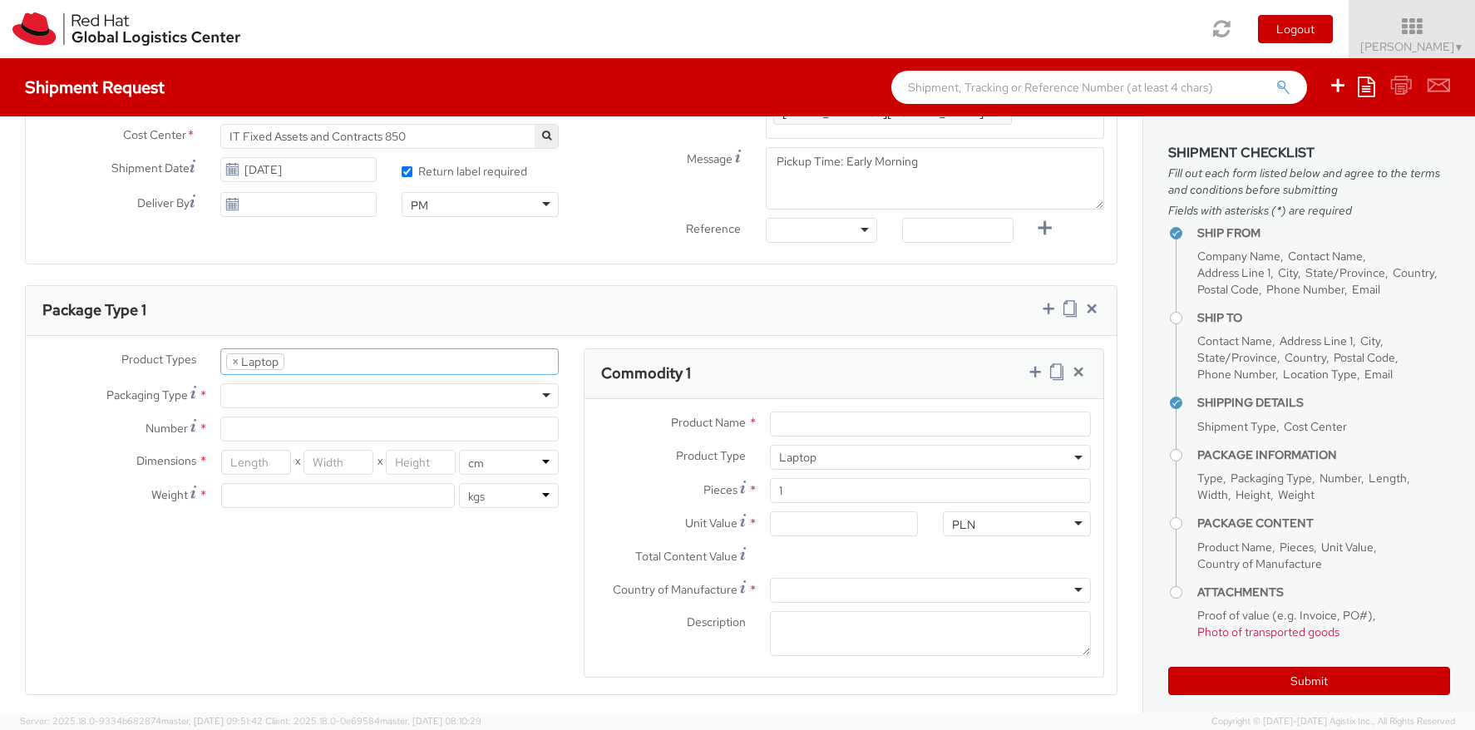
scroll to position [47, 0]
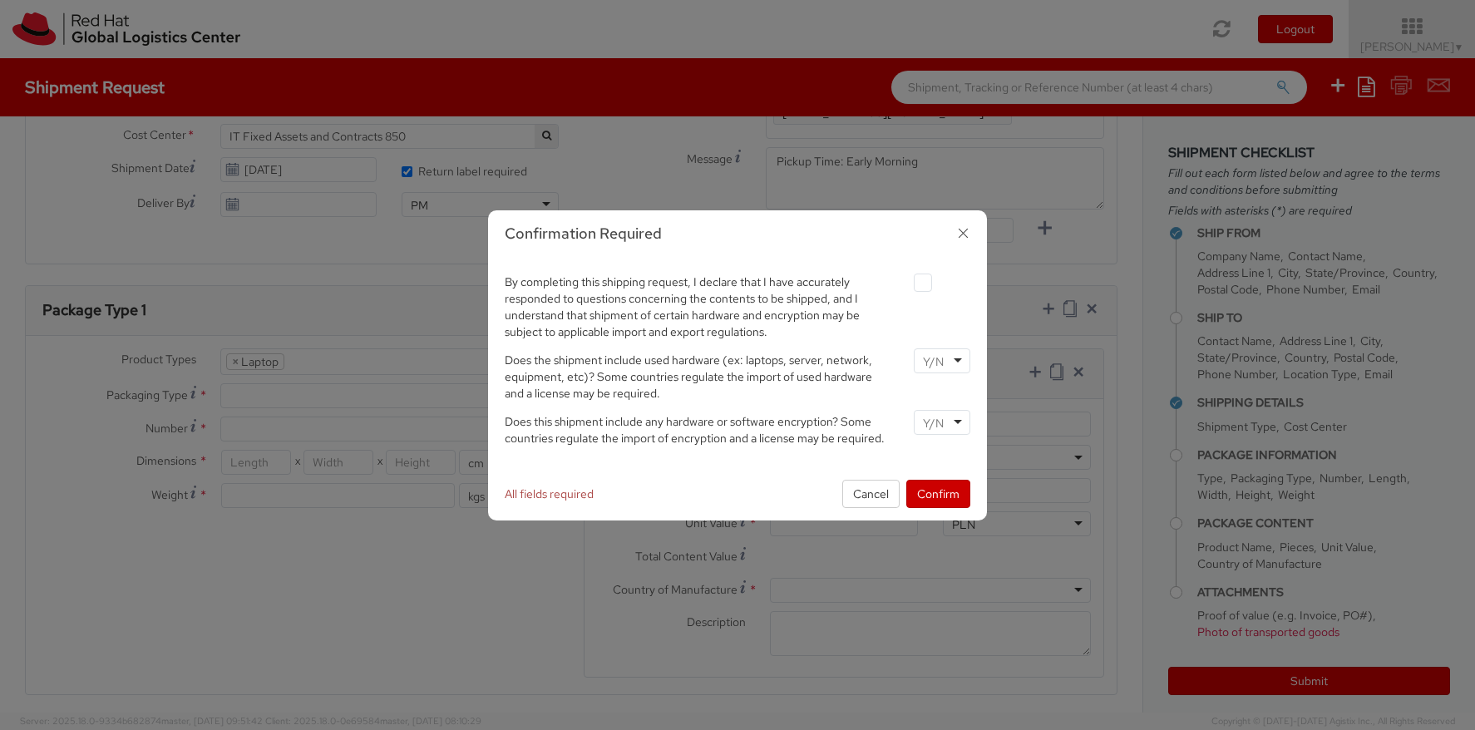
click at [916, 282] on label at bounding box center [923, 283] width 18 height 18
click at [909, 282] on input "checkbox" at bounding box center [903, 283] width 11 height 11
checkbox input "true"
click at [950, 494] on button "Confirm" at bounding box center [938, 494] width 64 height 28
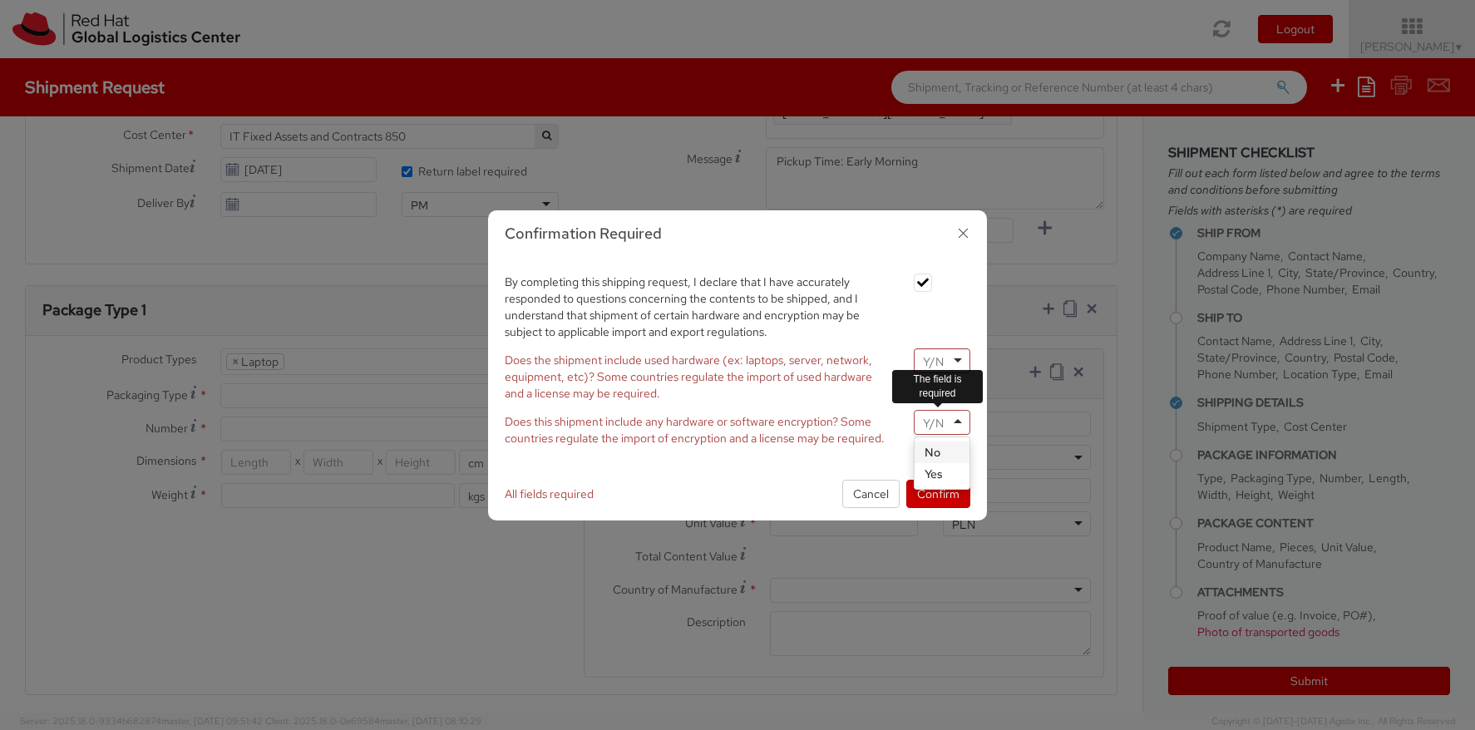
click at [962, 422] on div at bounding box center [942, 422] width 57 height 25
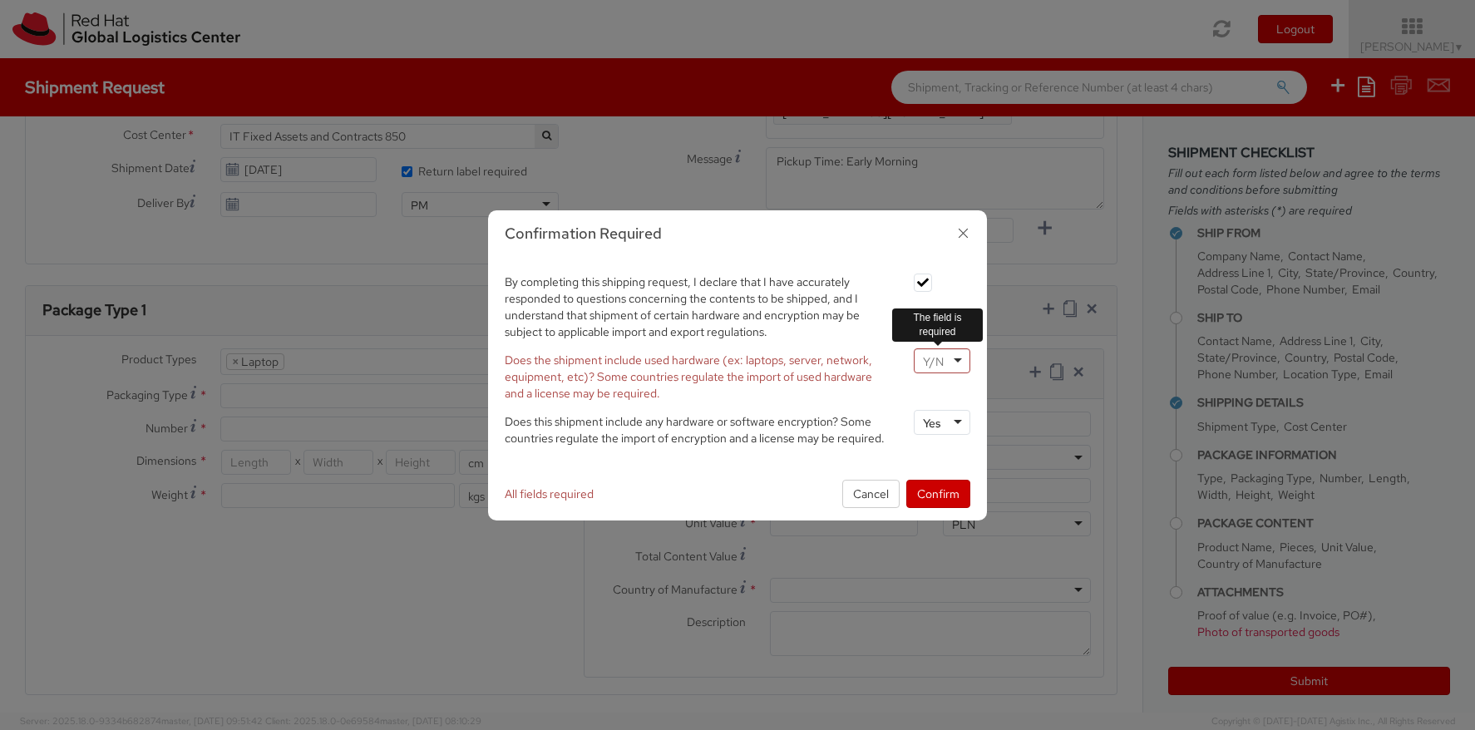
click at [956, 357] on div at bounding box center [942, 360] width 57 height 25
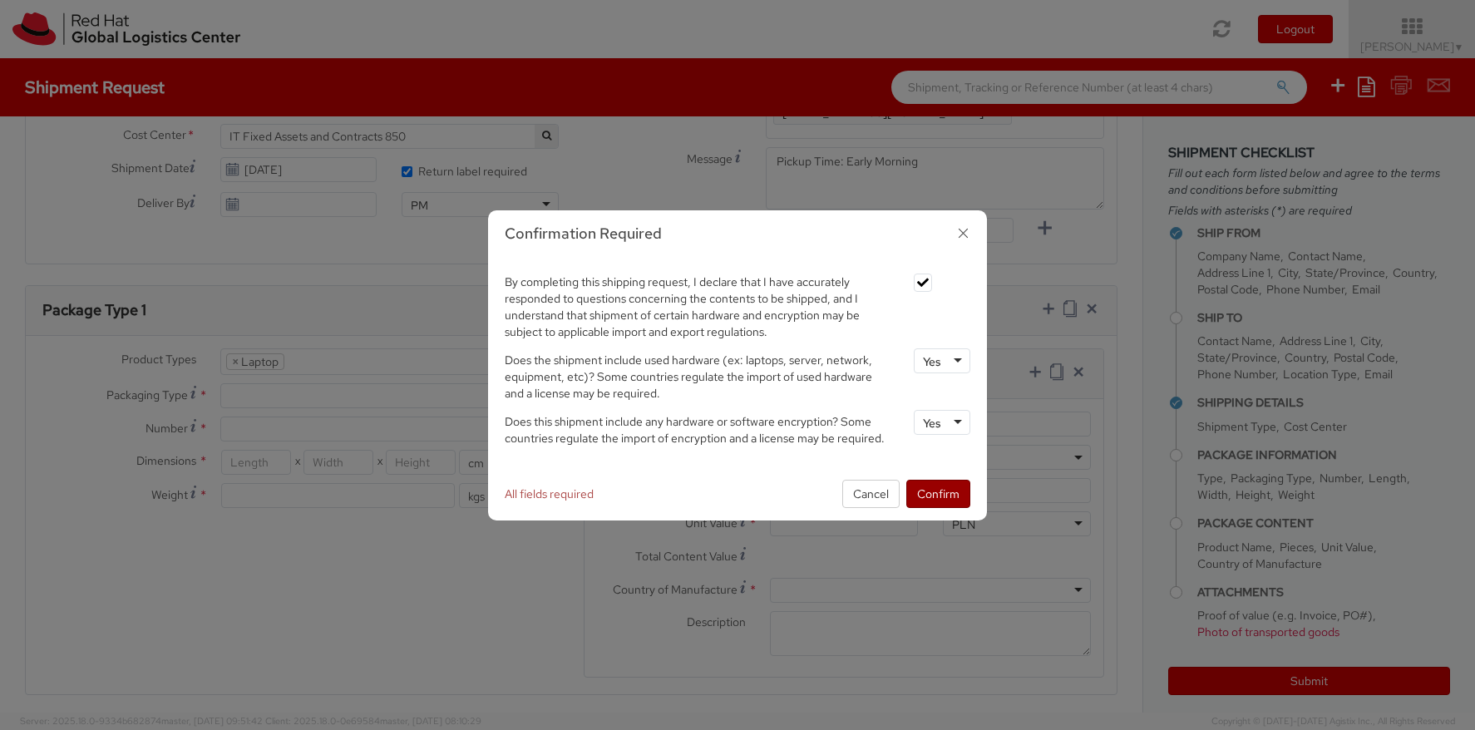
click at [954, 491] on button "Confirm" at bounding box center [938, 494] width 64 height 28
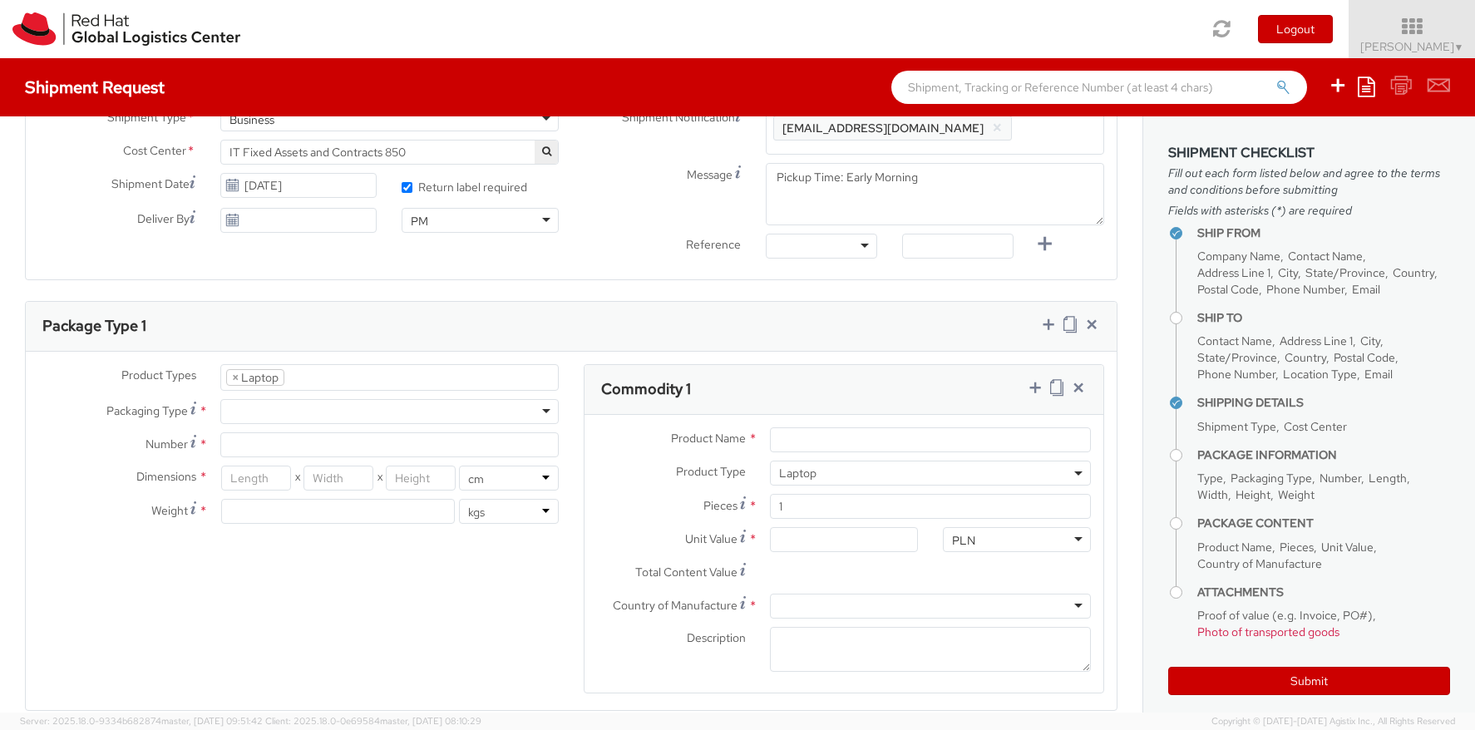
scroll to position [590, 0]
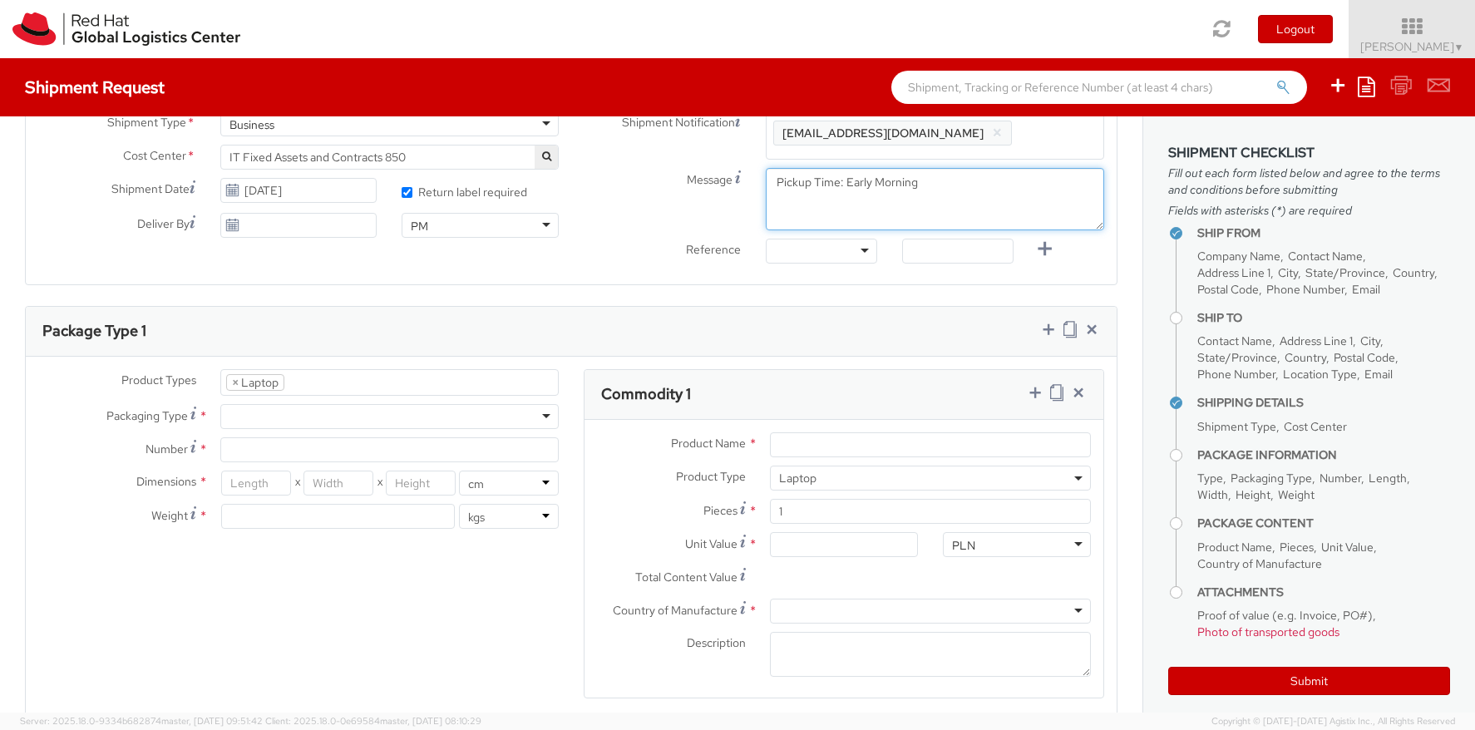
click at [901, 190] on textarea "Pickup Time: Early Morning" at bounding box center [935, 199] width 338 height 62
drag, startPoint x: 892, startPoint y: 211, endPoint x: 970, endPoint y: 179, distance: 83.9
click at [970, 179] on textarea "Pickup Time: Early Morning" at bounding box center [935, 199] width 338 height 62
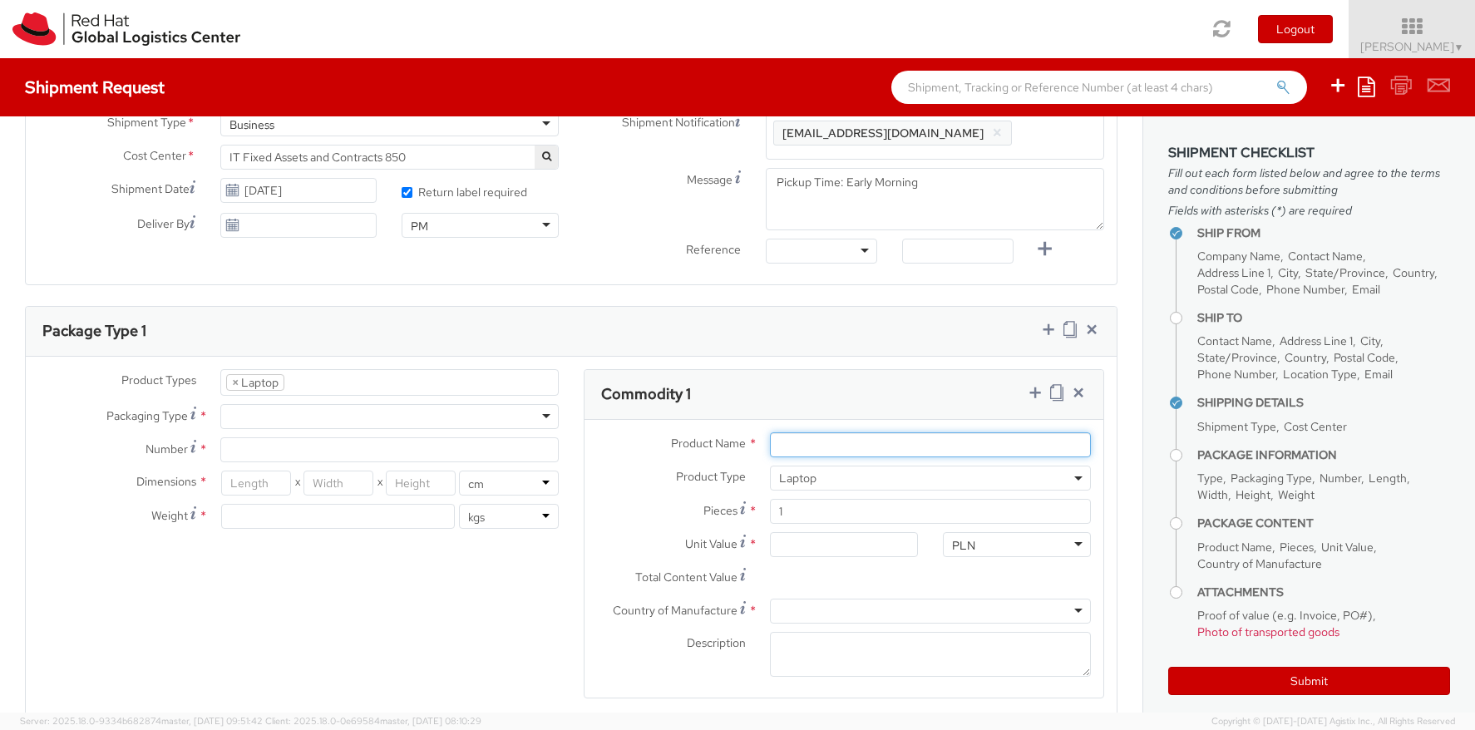
click at [1076, 449] on input "Product Name *" at bounding box center [930, 444] width 321 height 25
click at [876, 444] on input "Product Name *" at bounding box center [930, 444] width 321 height 25
click at [336, 413] on div at bounding box center [389, 416] width 338 height 25
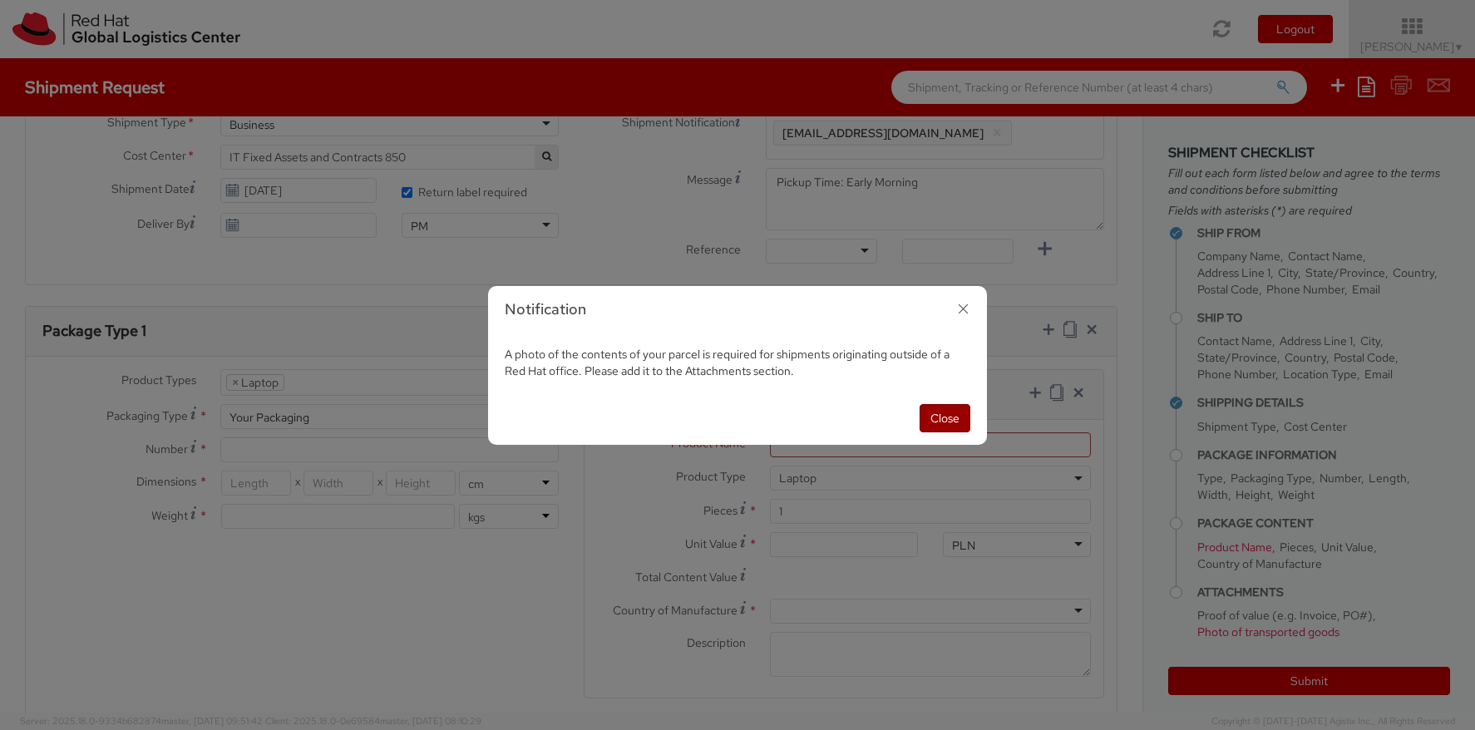
click at [944, 414] on button "Close" at bounding box center [945, 418] width 51 height 28
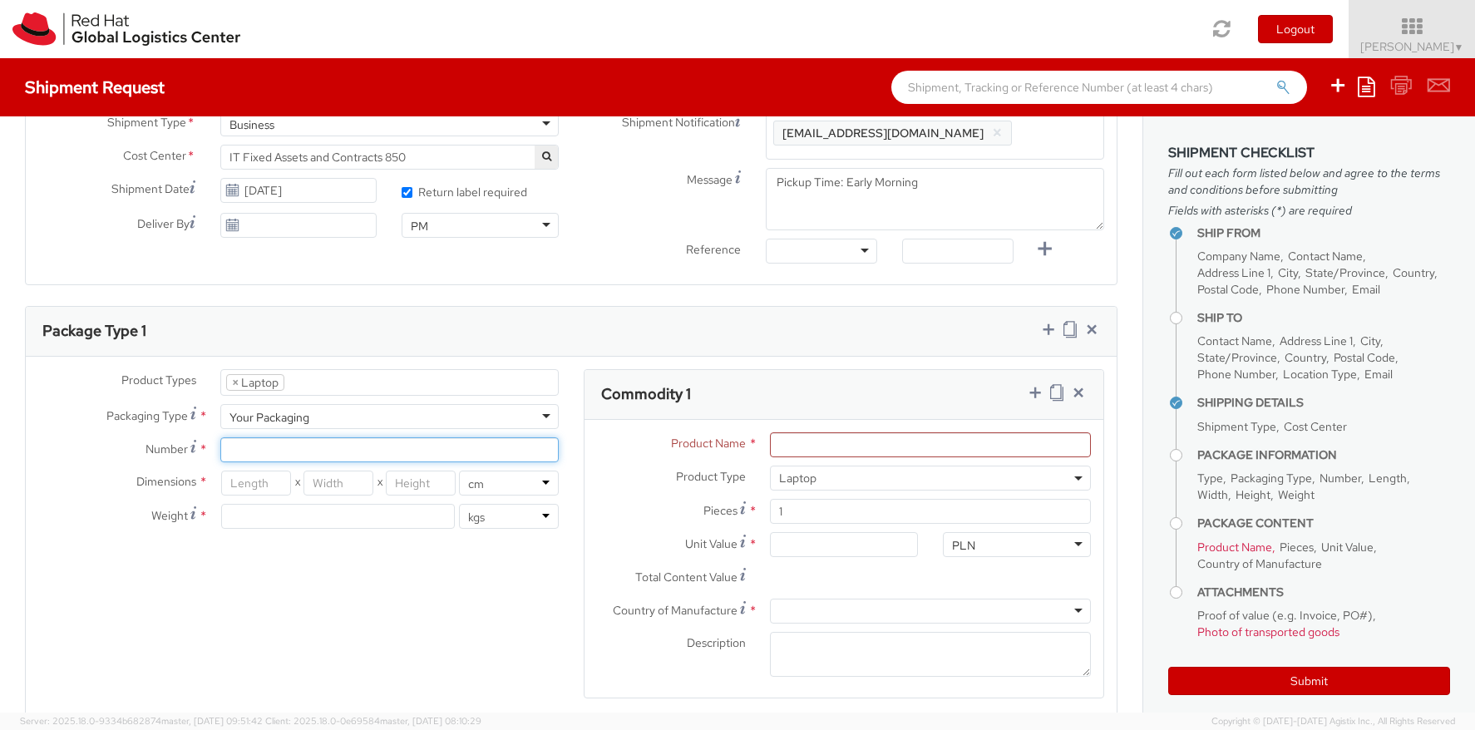
click at [294, 450] on input "Number *" at bounding box center [389, 449] width 338 height 25
type input "1"
click at [616, 336] on div "Package Type 1" at bounding box center [571, 332] width 1091 height 50
click at [253, 485] on input "number" at bounding box center [256, 483] width 71 height 25
type input "46"
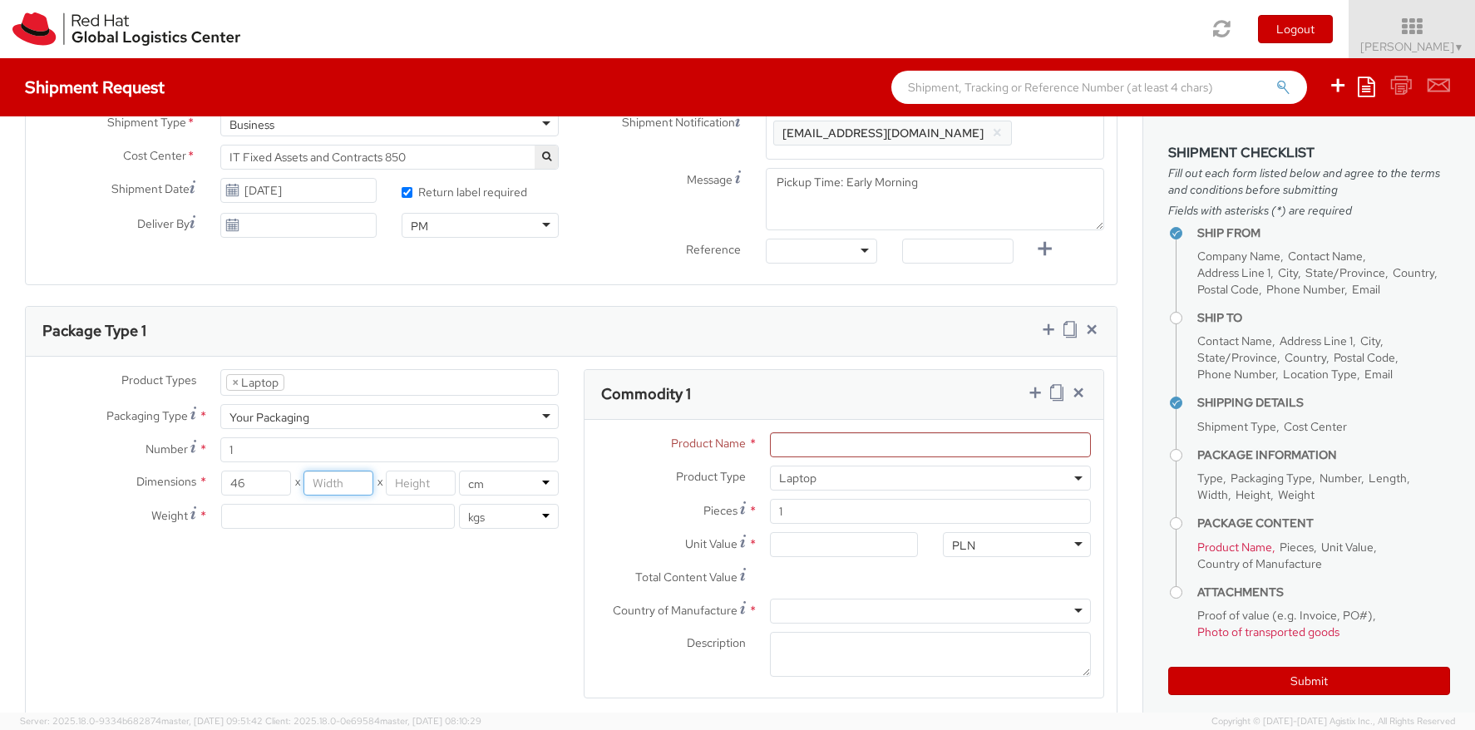
click at [328, 487] on input "number" at bounding box center [338, 483] width 71 height 25
type input "30"
click at [412, 485] on input "number" at bounding box center [421, 483] width 71 height 25
type input "13"
click at [341, 520] on input "number" at bounding box center [338, 516] width 234 height 25
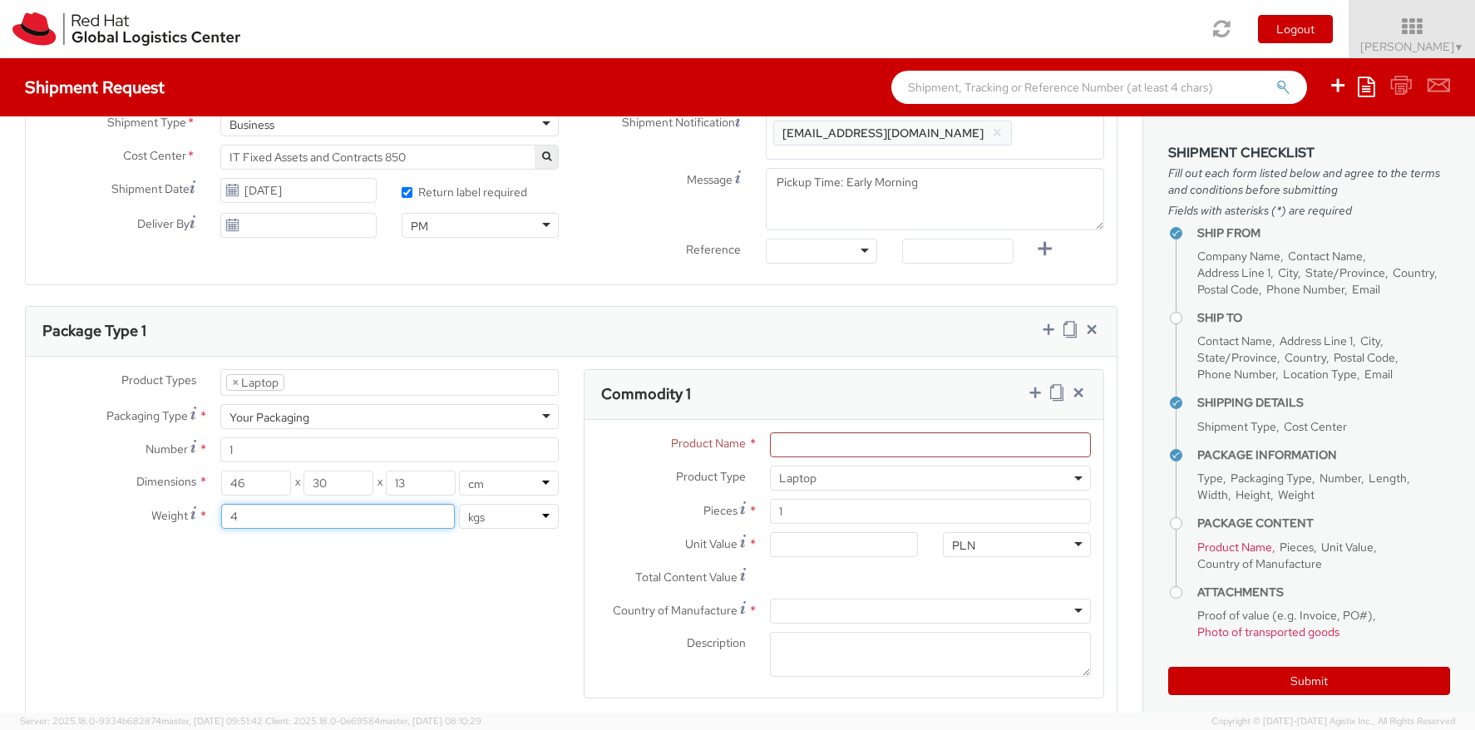
type input "4"
click at [472, 663] on div "Product Types * Documents Docking Station Laptop Monitor Other Hardware Server …" at bounding box center [571, 544] width 1091 height 351
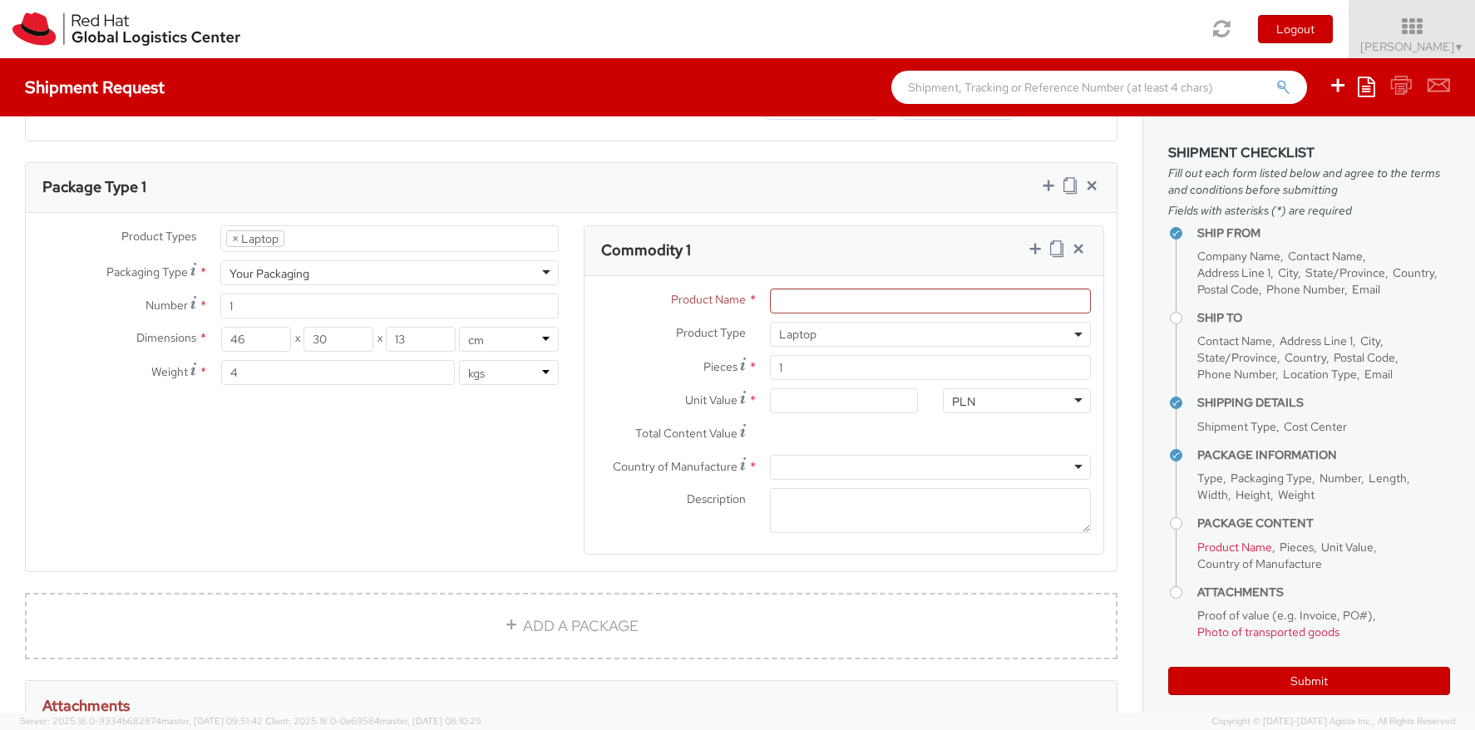
scroll to position [728, 0]
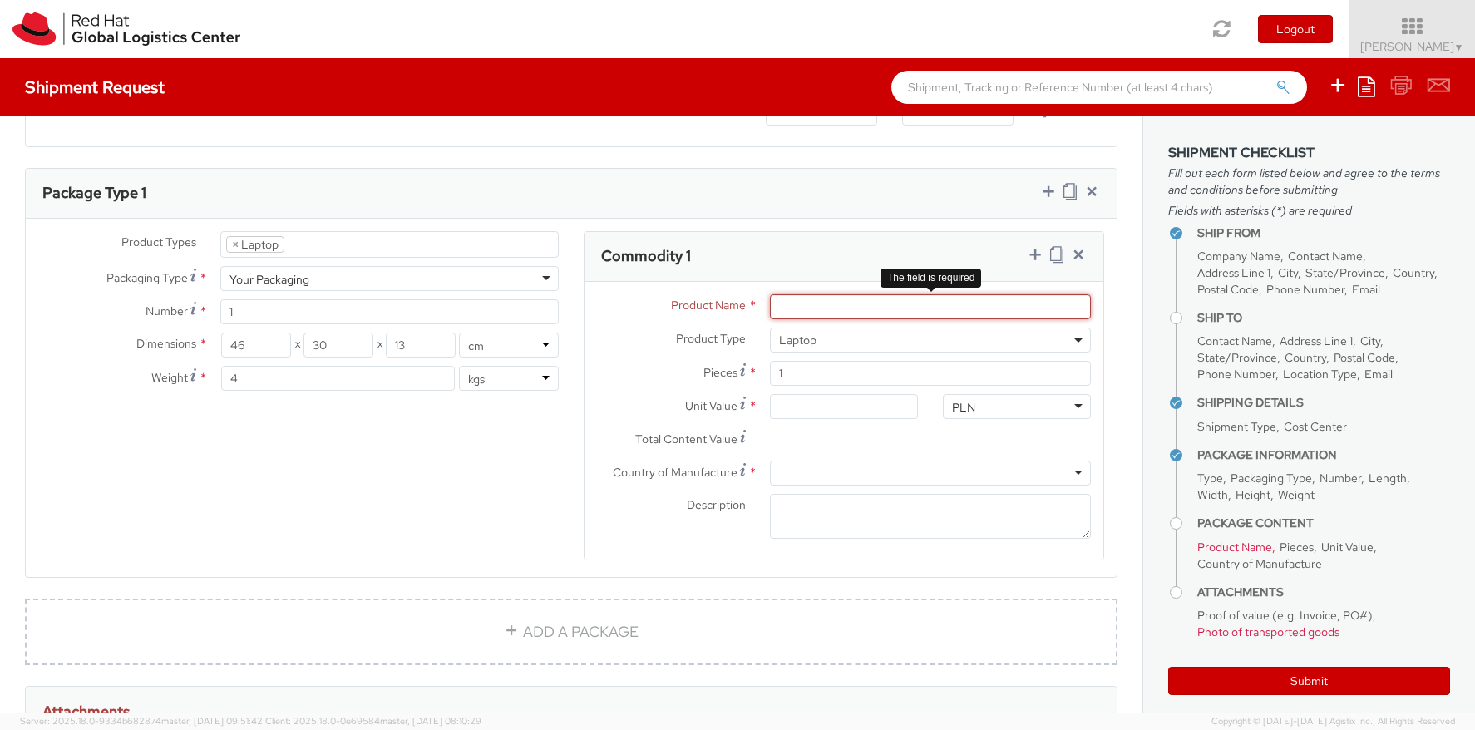
click at [807, 313] on input "Product Name *" at bounding box center [930, 306] width 321 height 25
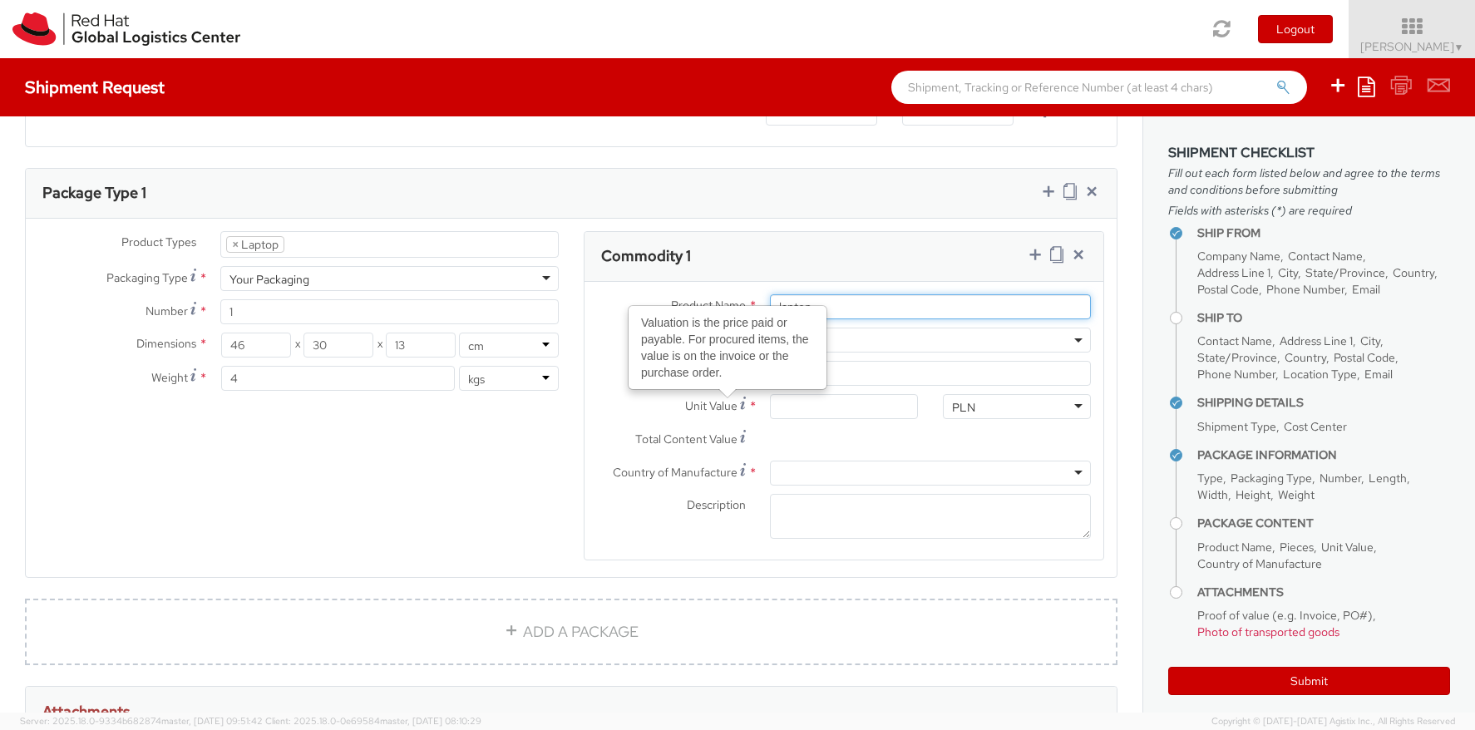
type input "laptop"
click at [616, 372] on label "Pieces *" at bounding box center [671, 372] width 173 height 22
click at [770, 372] on input "1" at bounding box center [930, 373] width 321 height 25
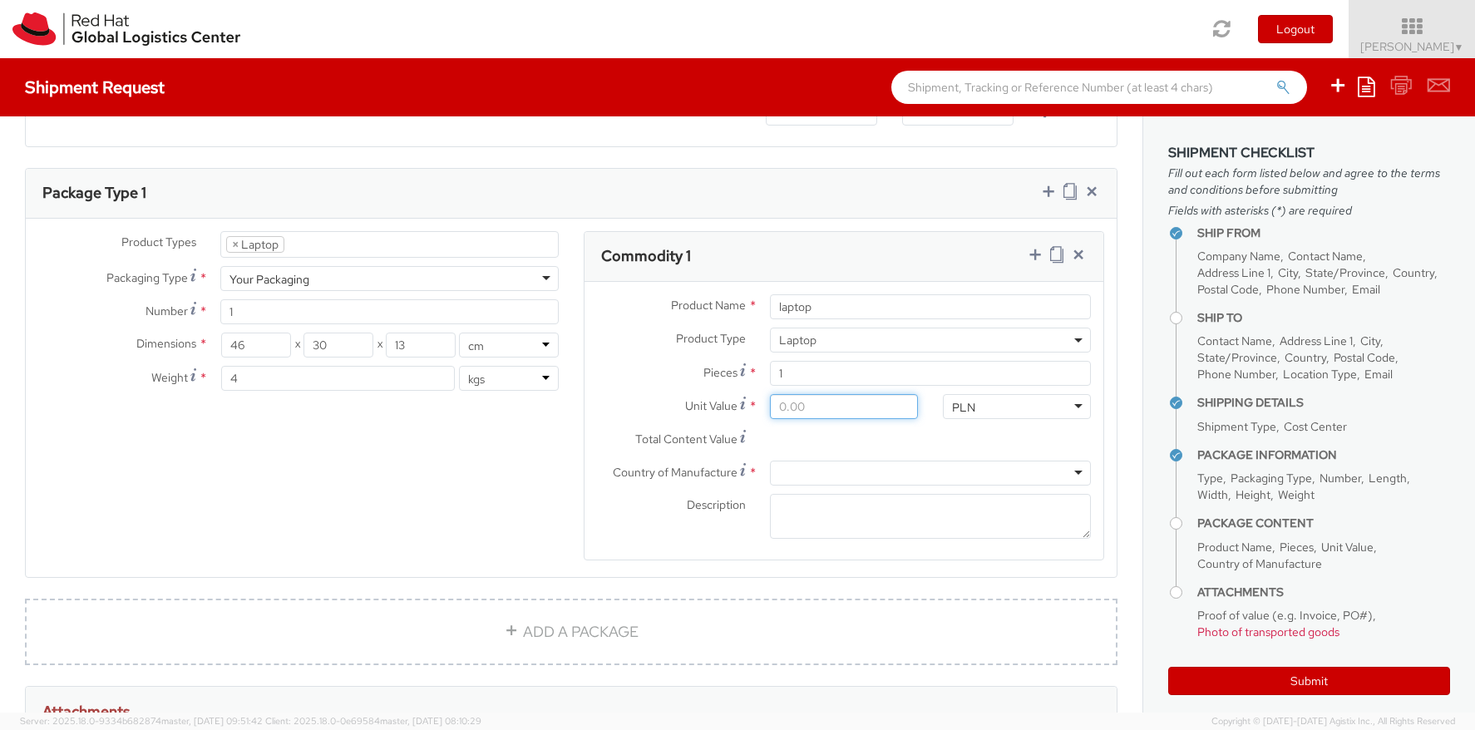
click at [837, 405] on input "Unit Value *" at bounding box center [844, 406] width 148 height 25
click at [971, 408] on div "PLN" at bounding box center [963, 407] width 23 height 17
click at [793, 404] on input "Unit Value *" at bounding box center [844, 406] width 148 height 25
type input "5.00"
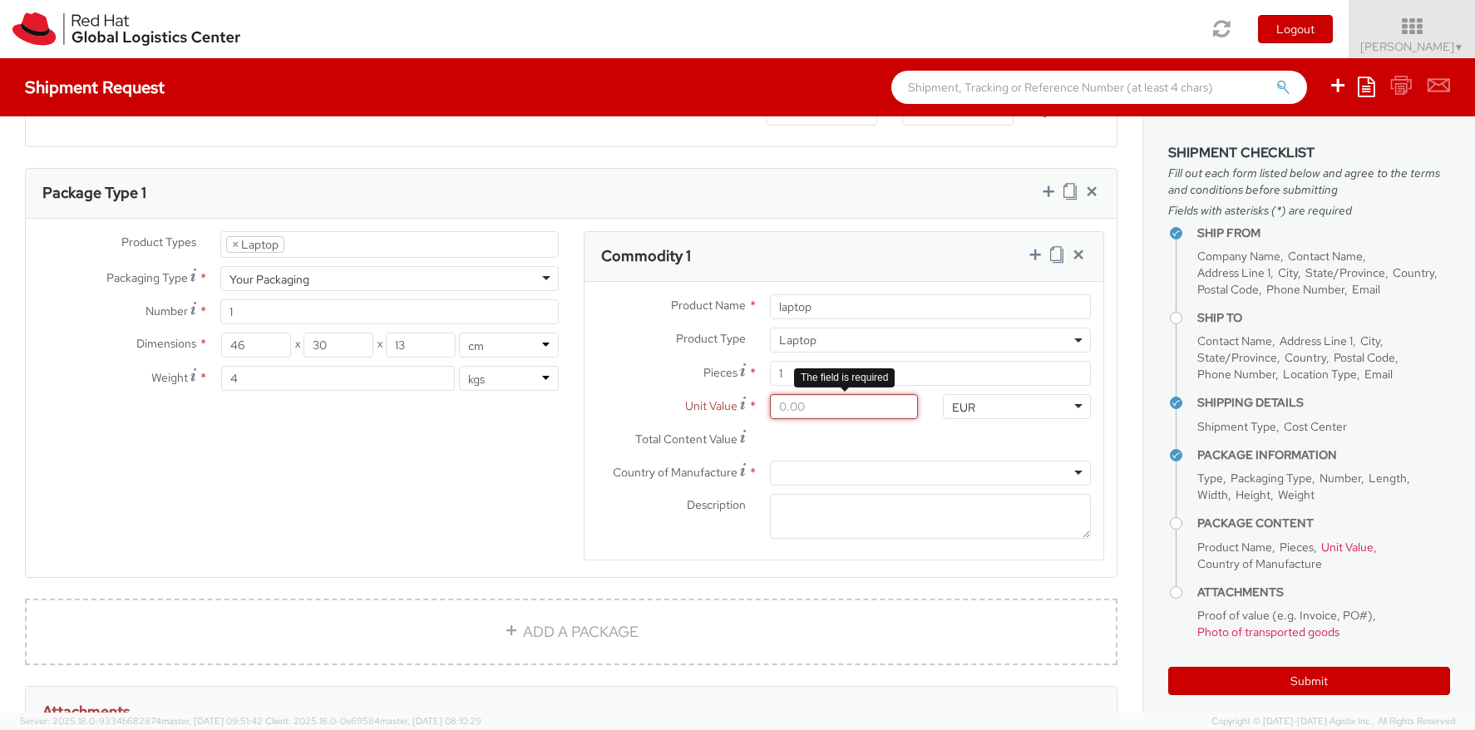
type input "5.00"
type input "50.00"
type input "500.00"
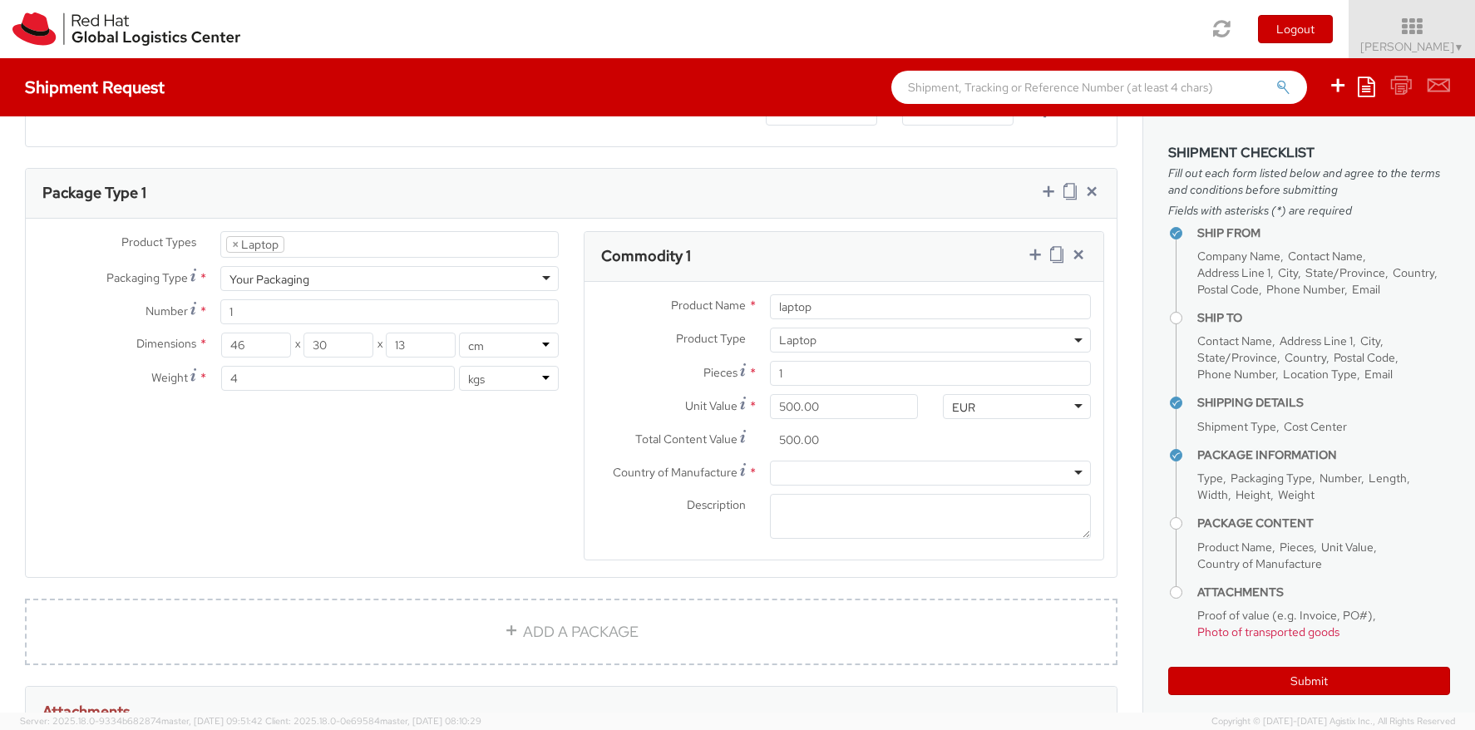
click at [828, 476] on div at bounding box center [930, 473] width 321 height 25
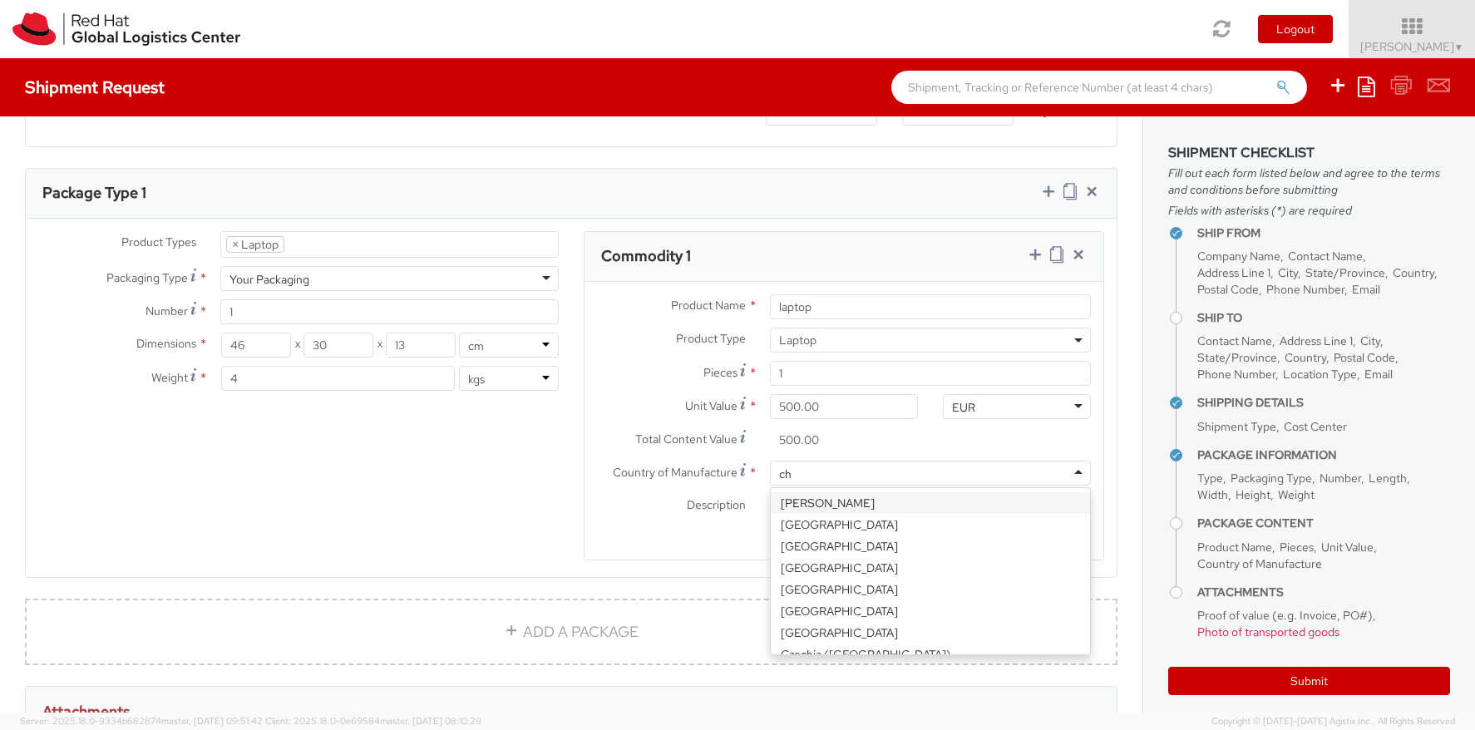
type input "c"
type input "ch"
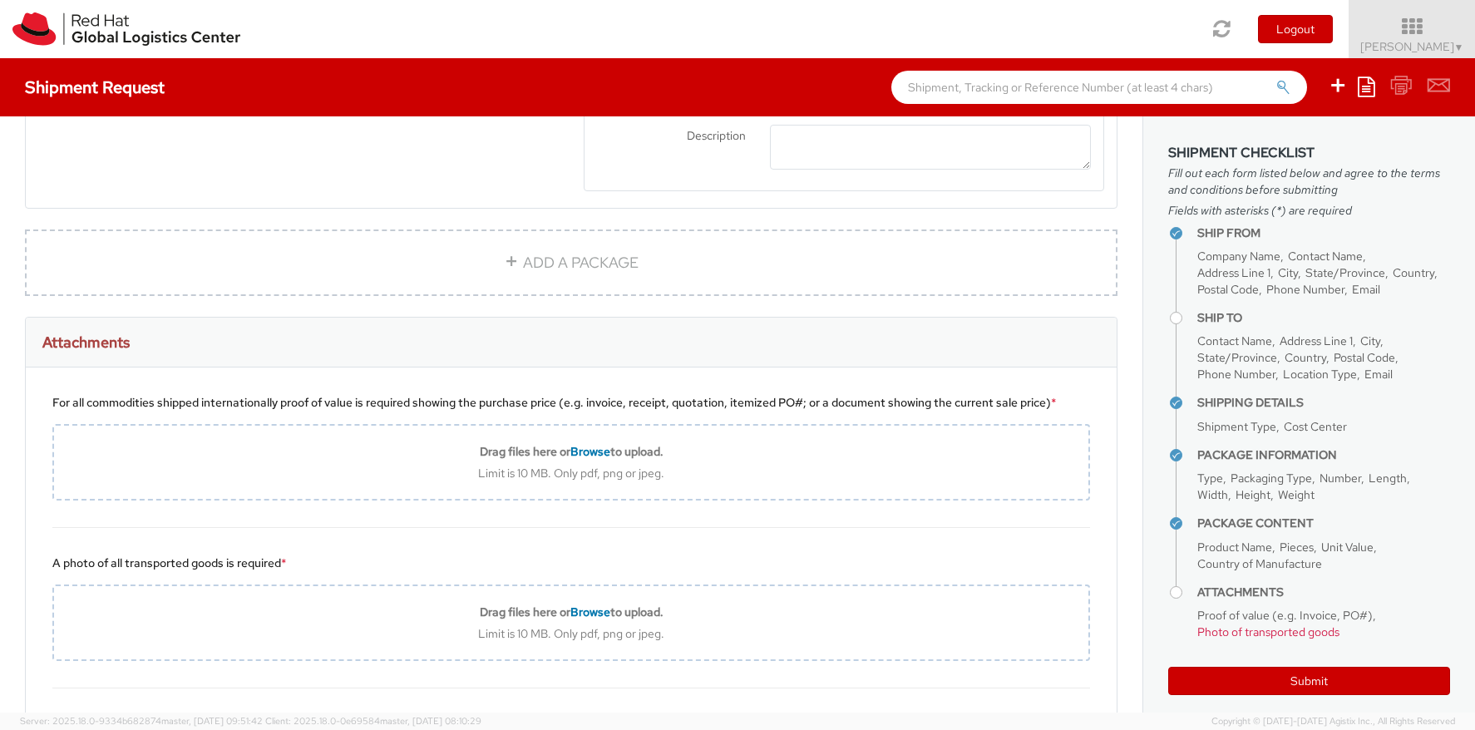
scroll to position [1098, 0]
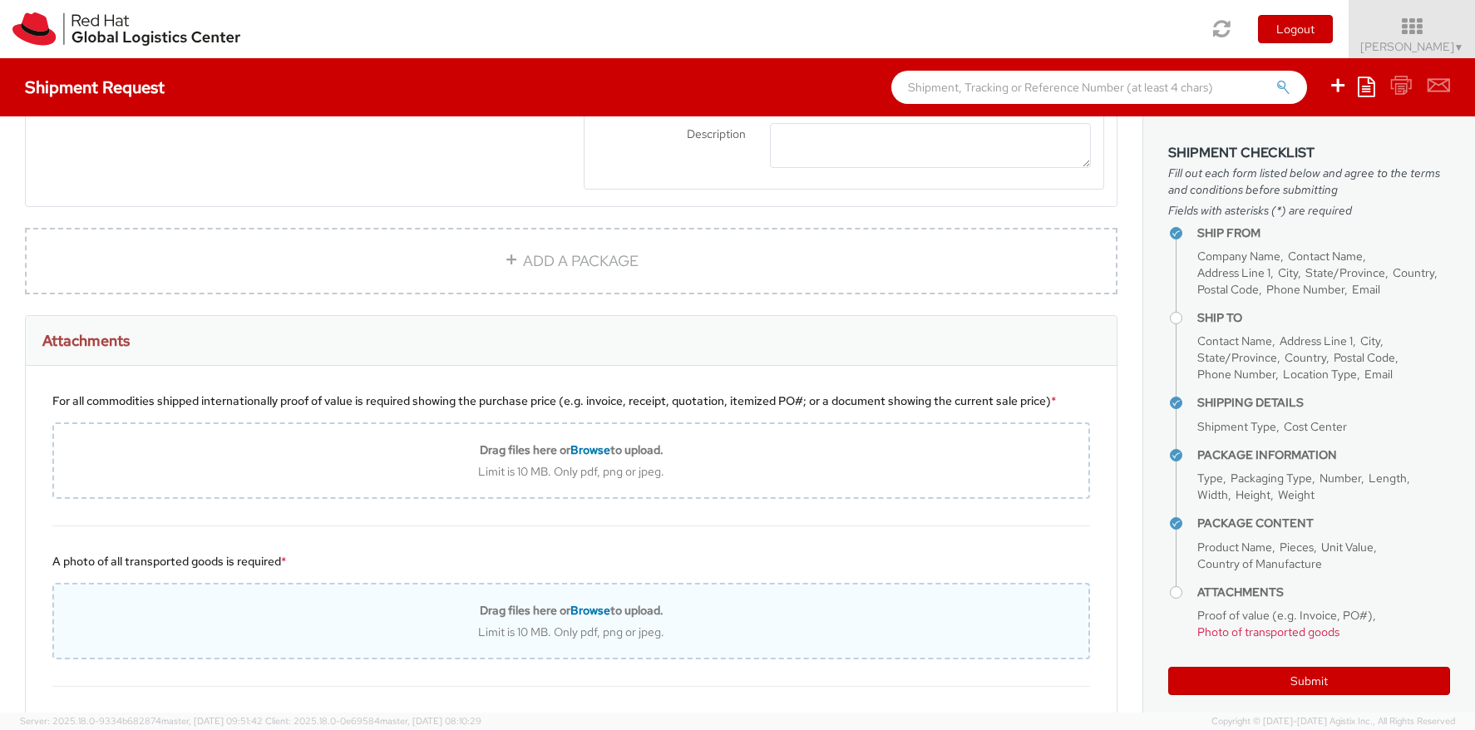
click at [588, 618] on span "Browse" at bounding box center [590, 610] width 40 height 15
type input "C:\fakepath\IMG_2849.JPG"
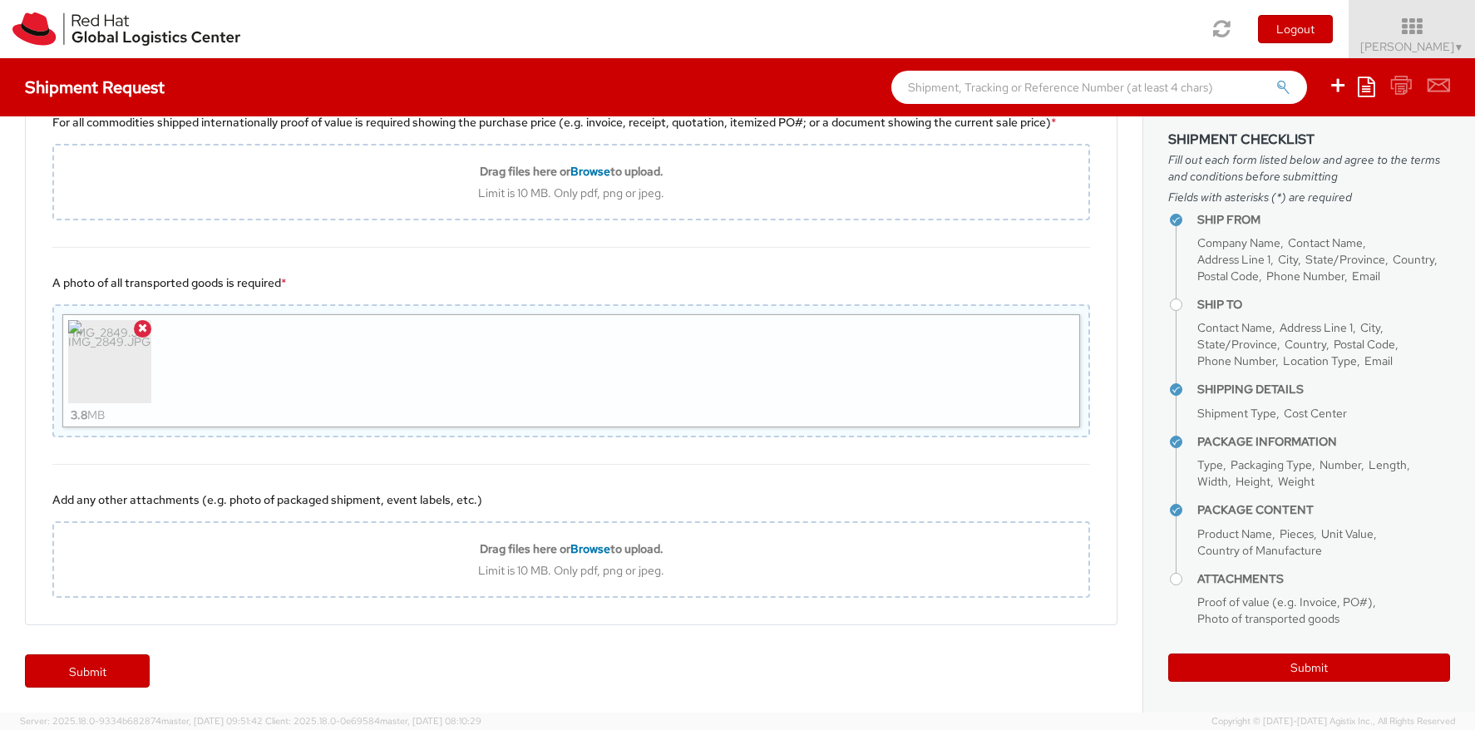
scroll to position [1378, 0]
click at [1304, 663] on button "Submit" at bounding box center [1309, 668] width 282 height 28
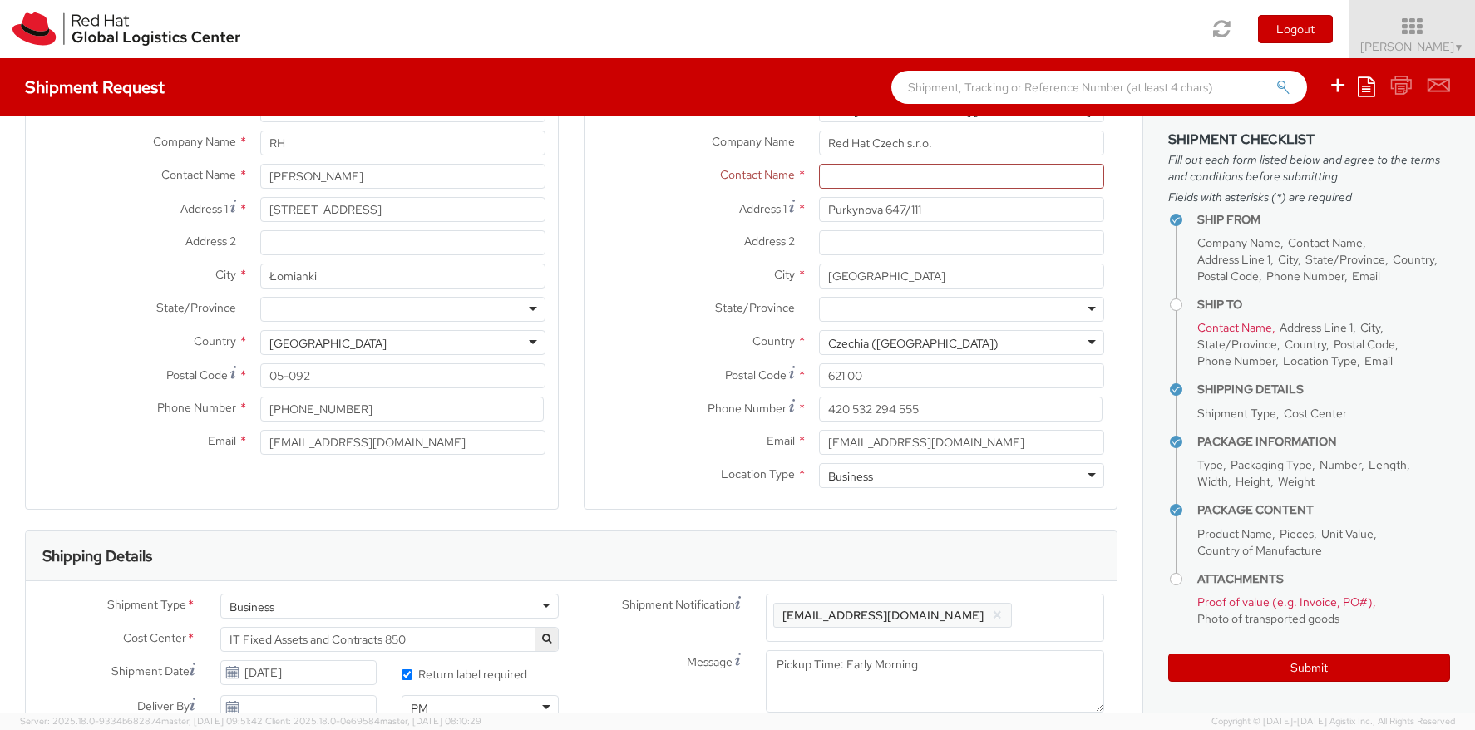
scroll to position [101, 0]
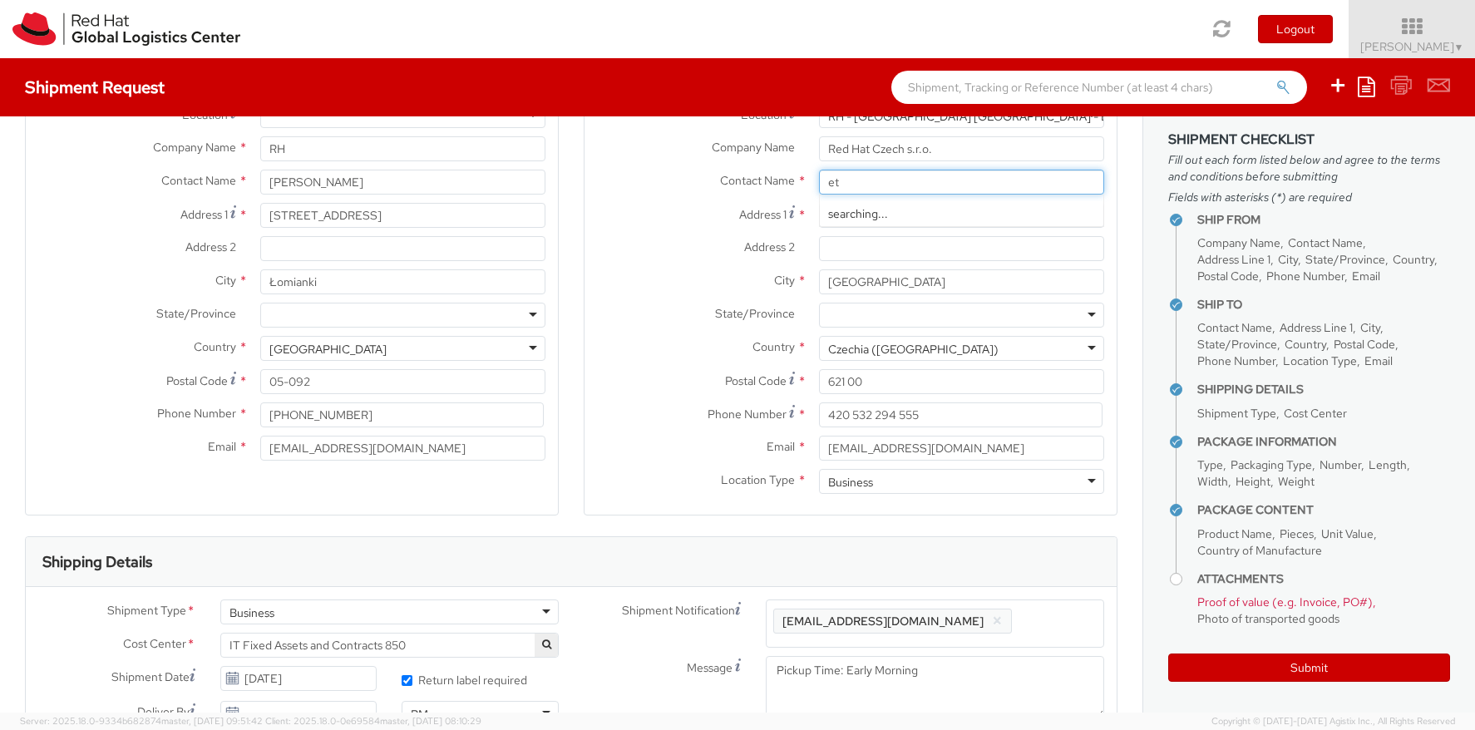
type input "e"
type input "Attn: Red Hat IT - Endpoint System"
click at [657, 267] on div "Address 2 *" at bounding box center [851, 252] width 532 height 33
click at [1263, 658] on button "Submit" at bounding box center [1309, 668] width 282 height 28
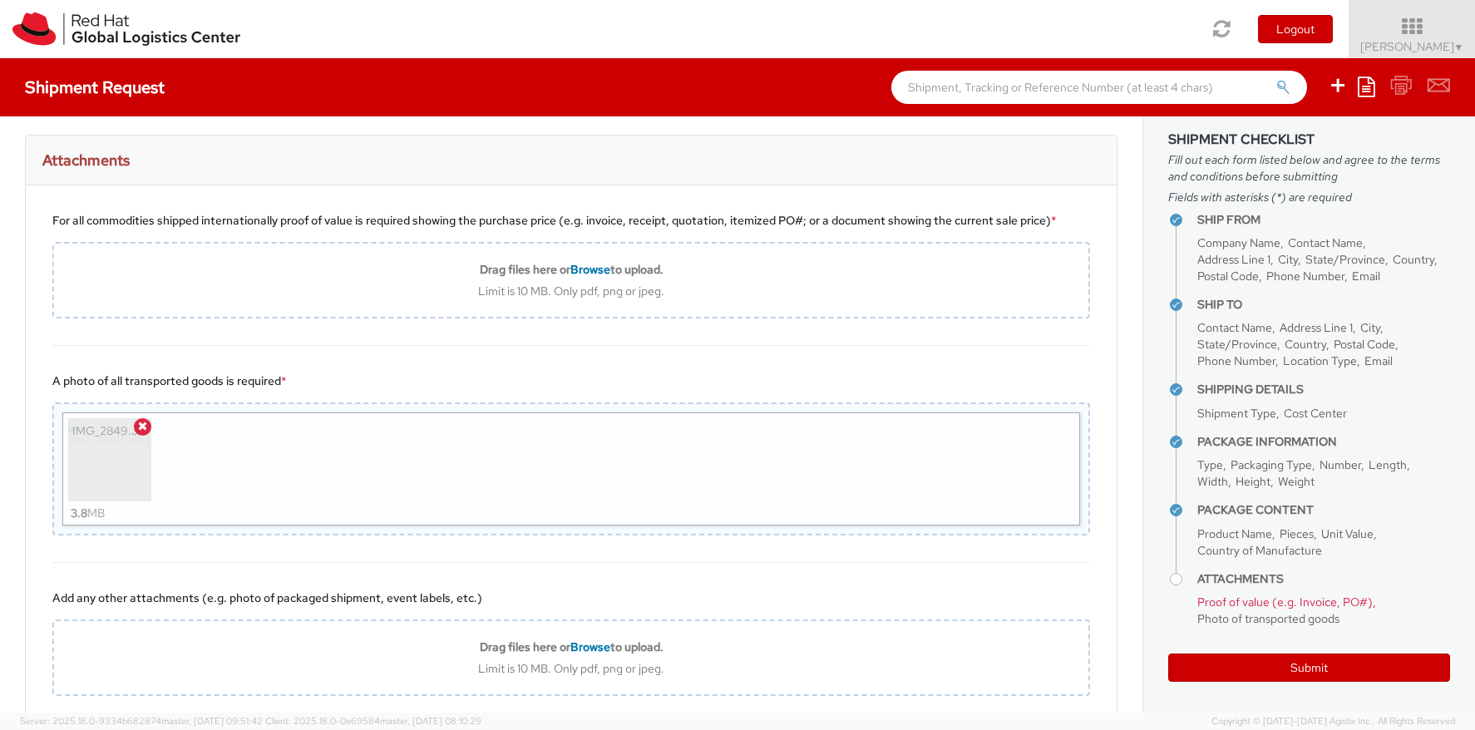
scroll to position [1278, 0]
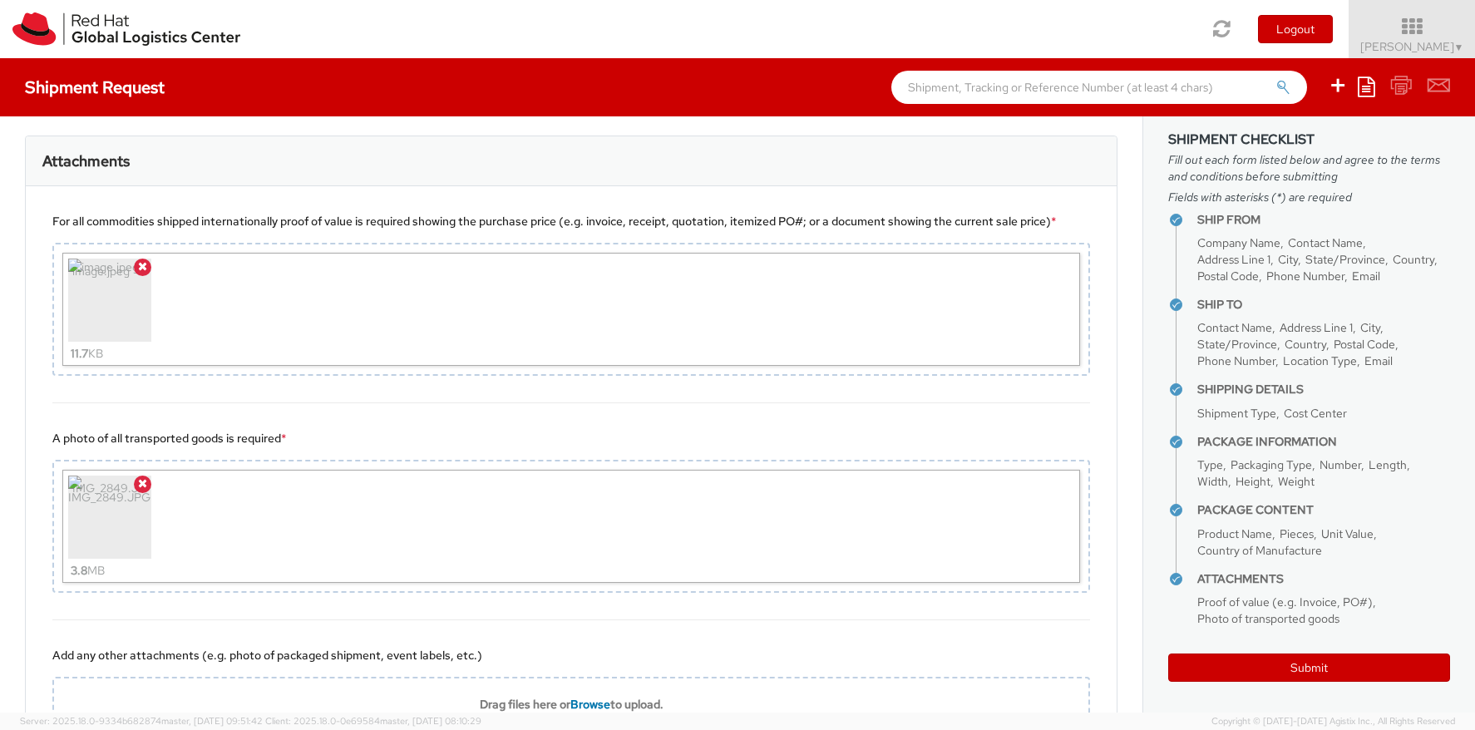
click at [493, 427] on div "A photo of all transported goods is required * IMG_2849.JPG 3.8 MB" at bounding box center [571, 511] width 1091 height 217
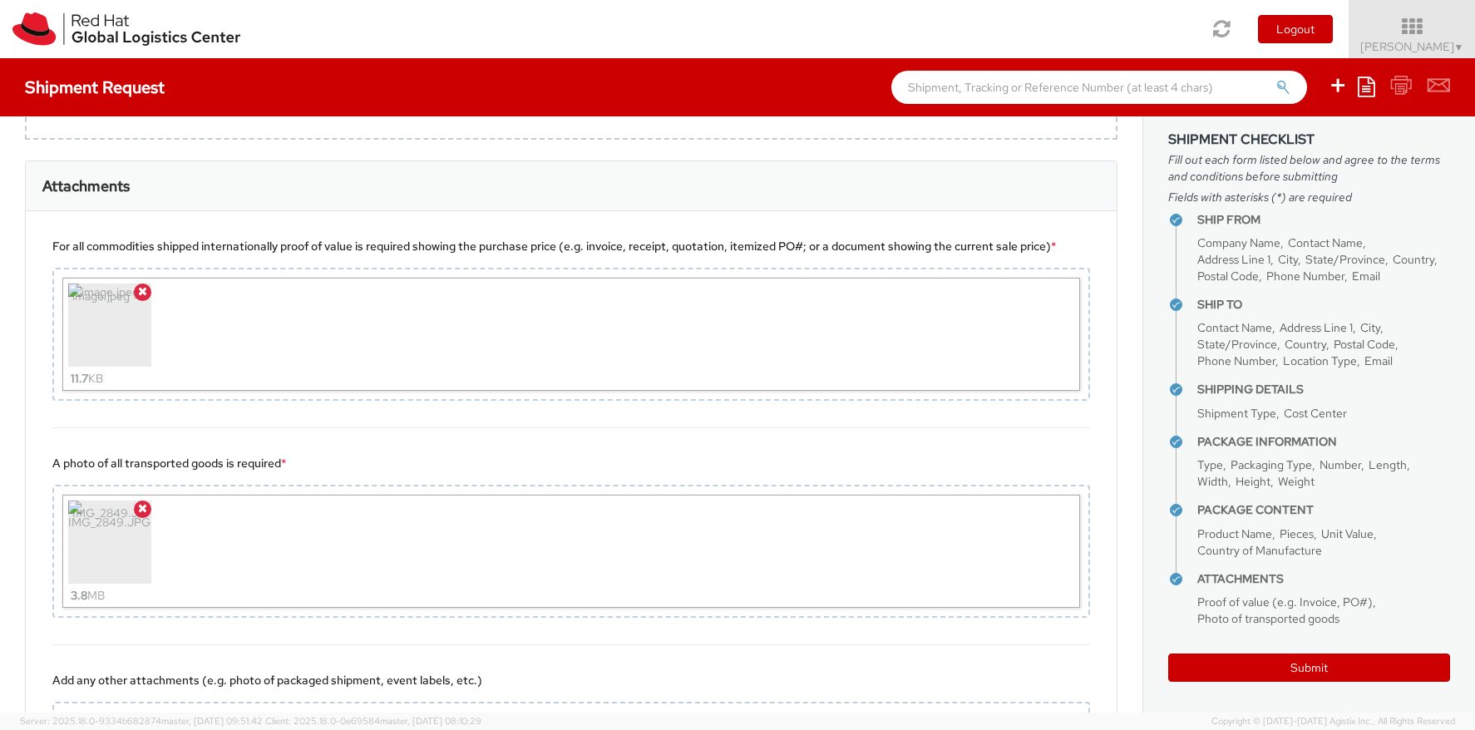
scroll to position [1246, 0]
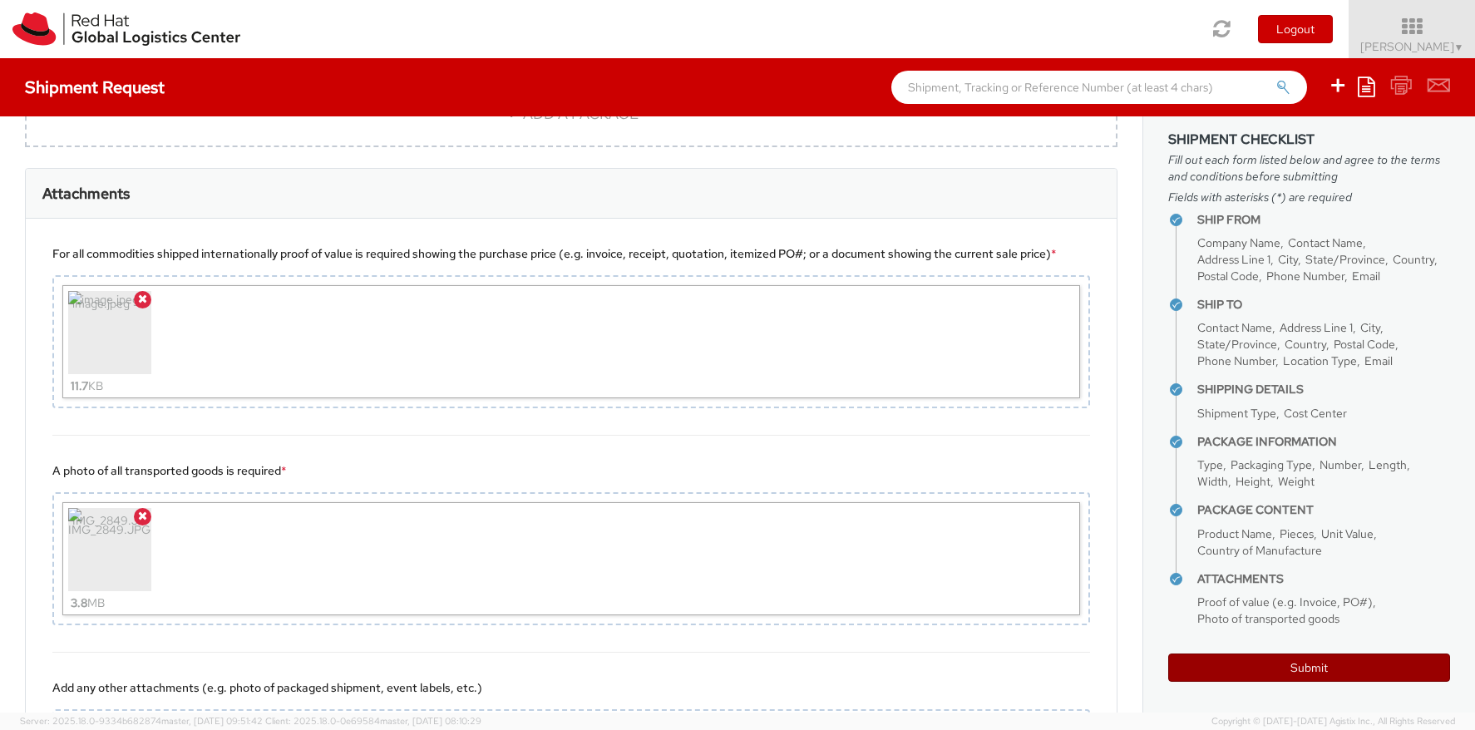
click at [1296, 662] on button "Submit" at bounding box center [1309, 668] width 282 height 28
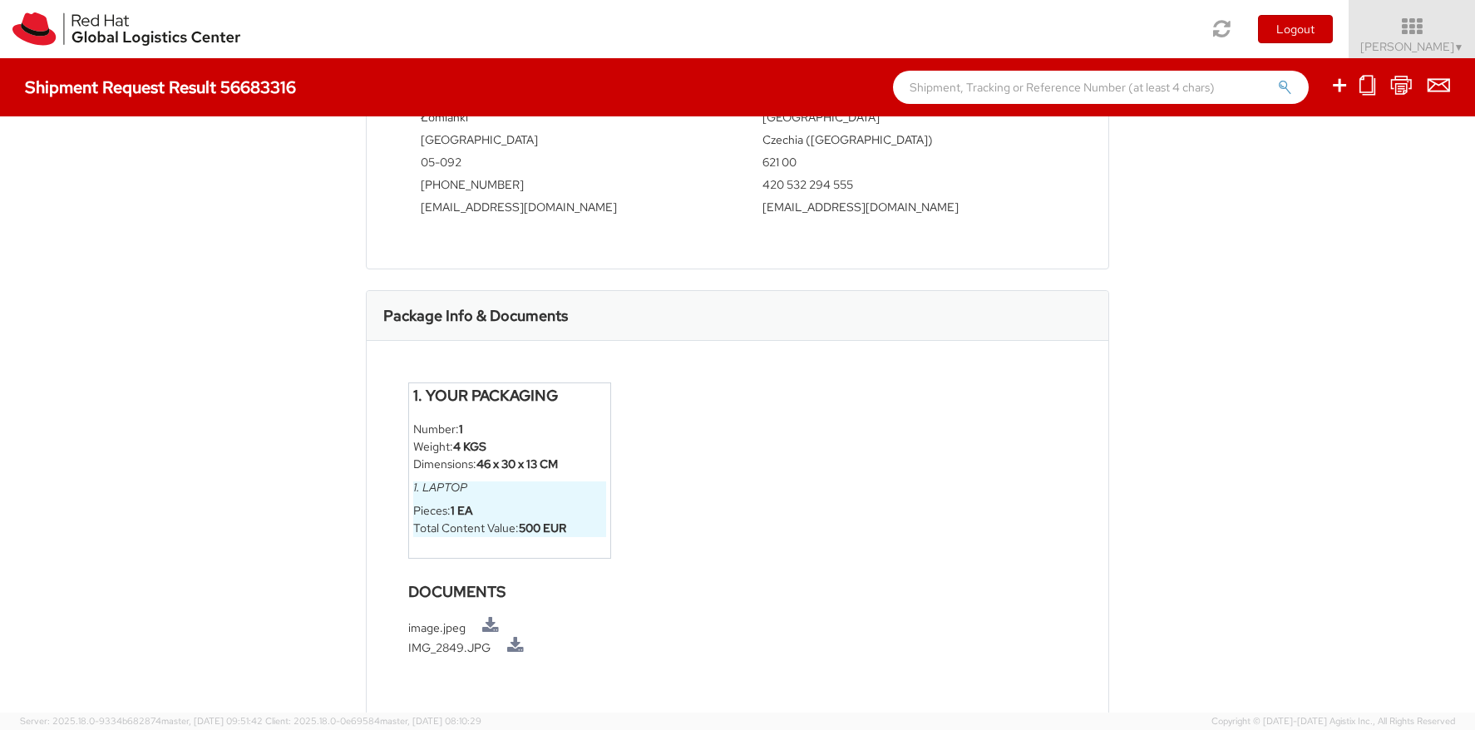
scroll to position [731, 0]
click at [514, 644] on link at bounding box center [515, 646] width 17 height 17
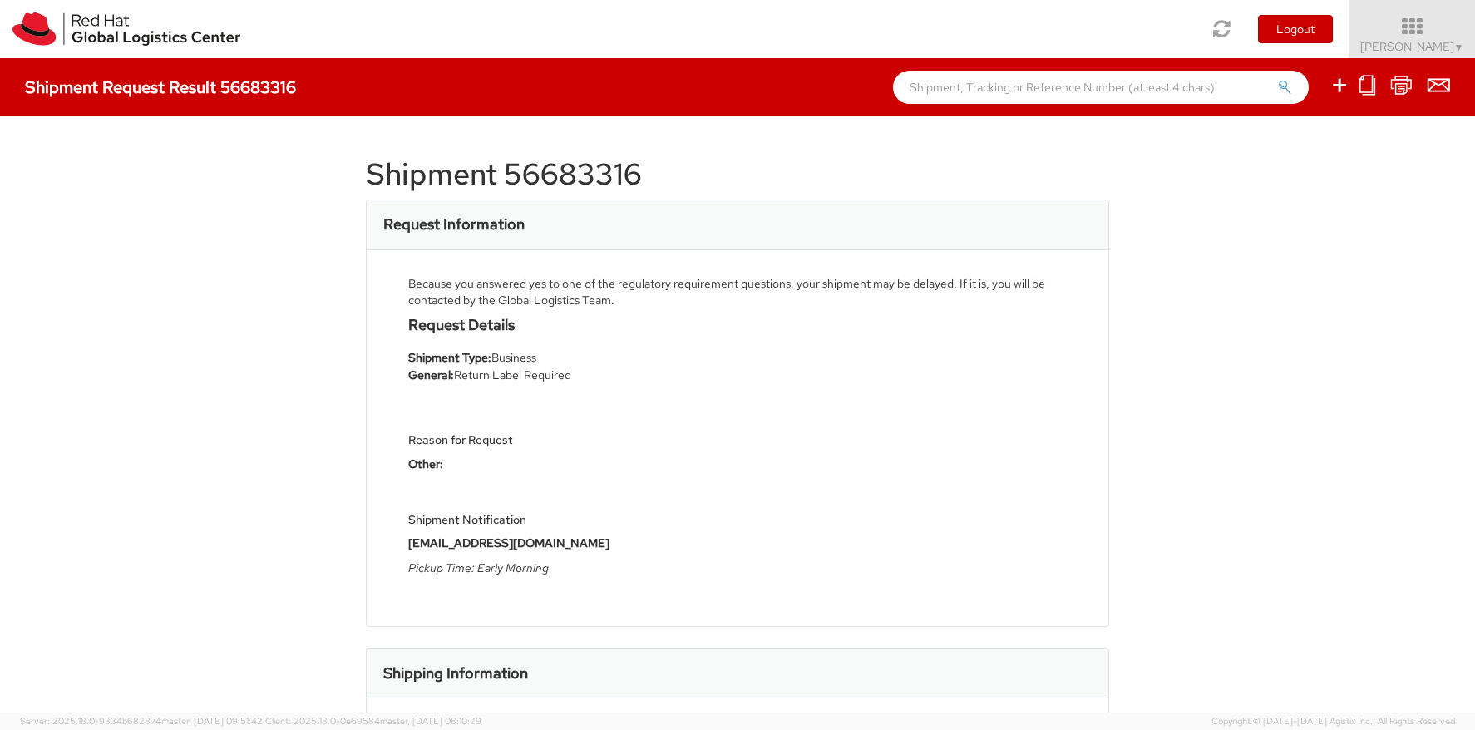
scroll to position [0, 0]
click at [554, 160] on h1 "Shipment 56683316" at bounding box center [737, 174] width 743 height 33
copy h1 "56683316"
